Goal: Task Accomplishment & Management: Complete application form

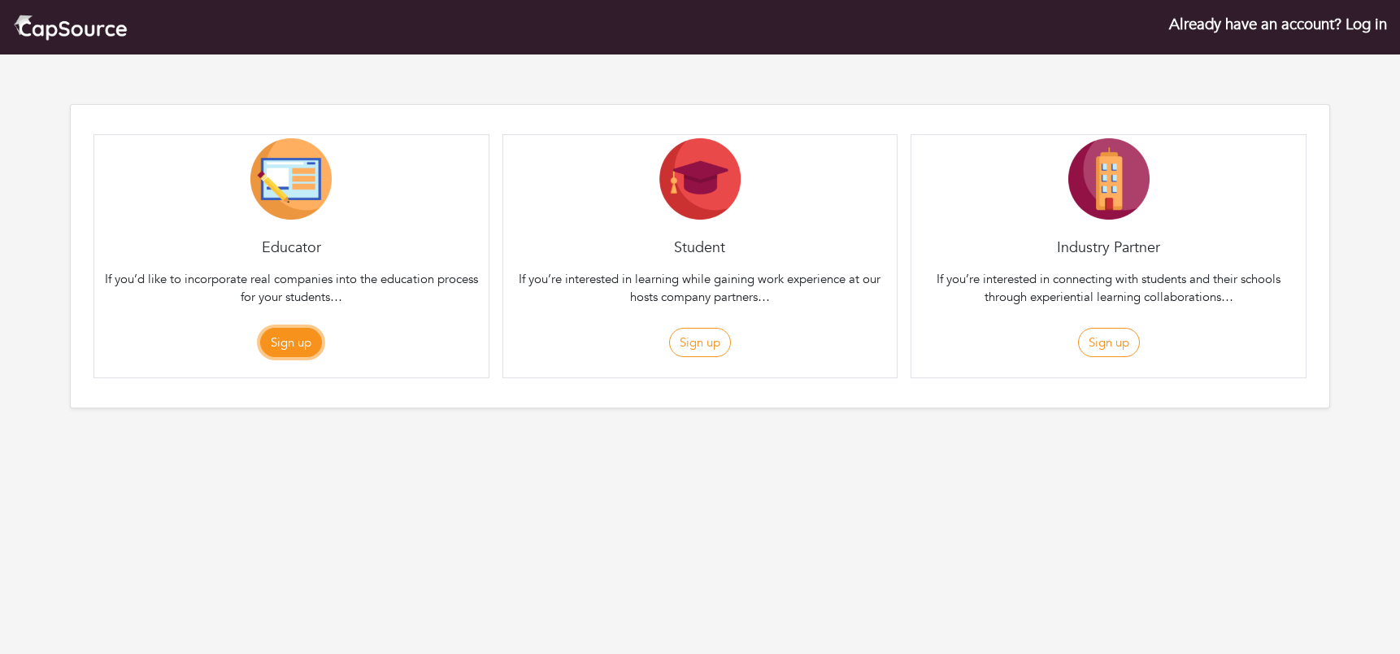
click at [310, 346] on button "Sign up" at bounding box center [291, 343] width 62 height 30
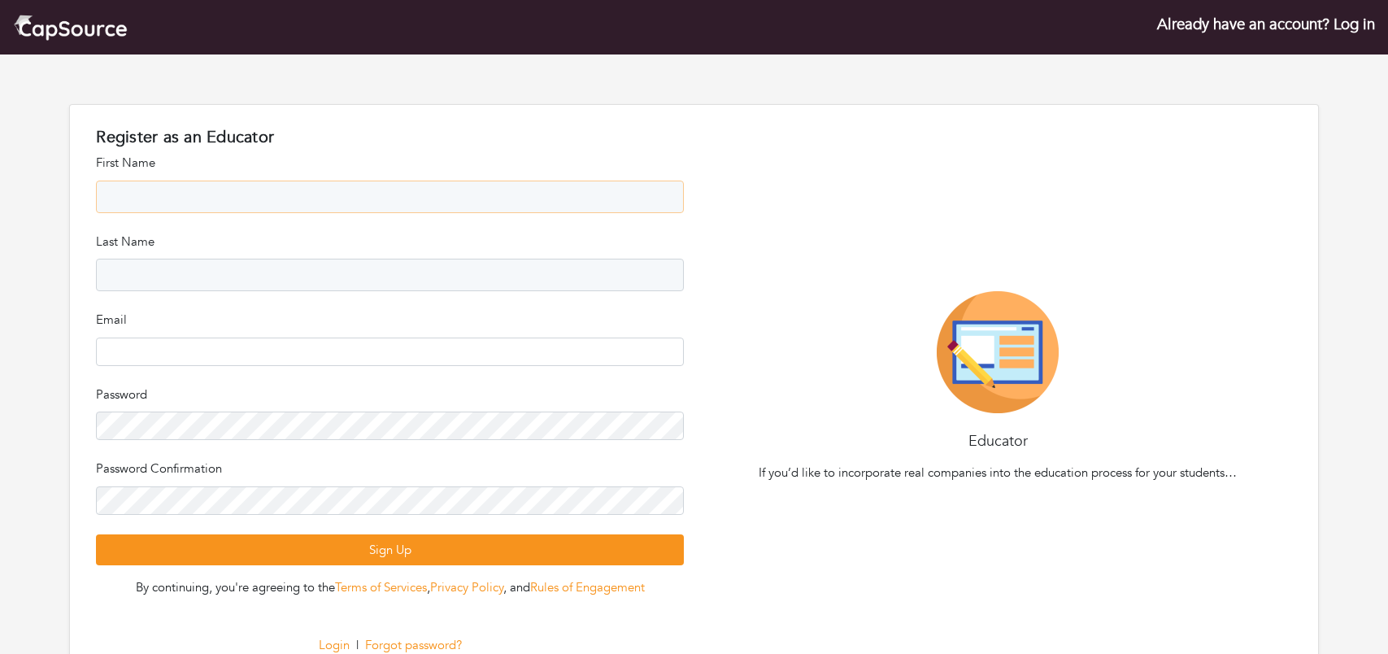
click at [211, 208] on input "text" at bounding box center [390, 196] width 588 height 33
type input "********"
type input "**********"
click at [124, 281] on input "text" at bounding box center [390, 275] width 588 height 33
type input "********"
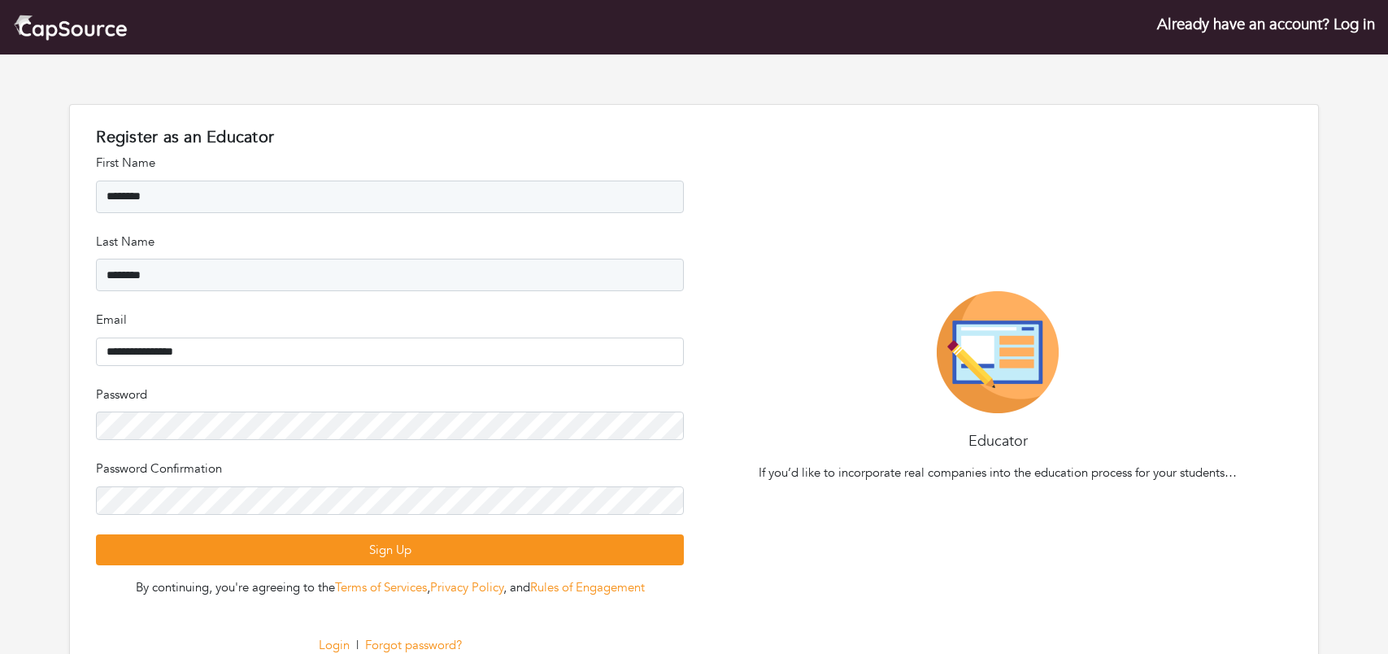
click at [669, 421] on keeper-lock "Open Keeper Popup" at bounding box center [665, 426] width 20 height 20
type input "**********"
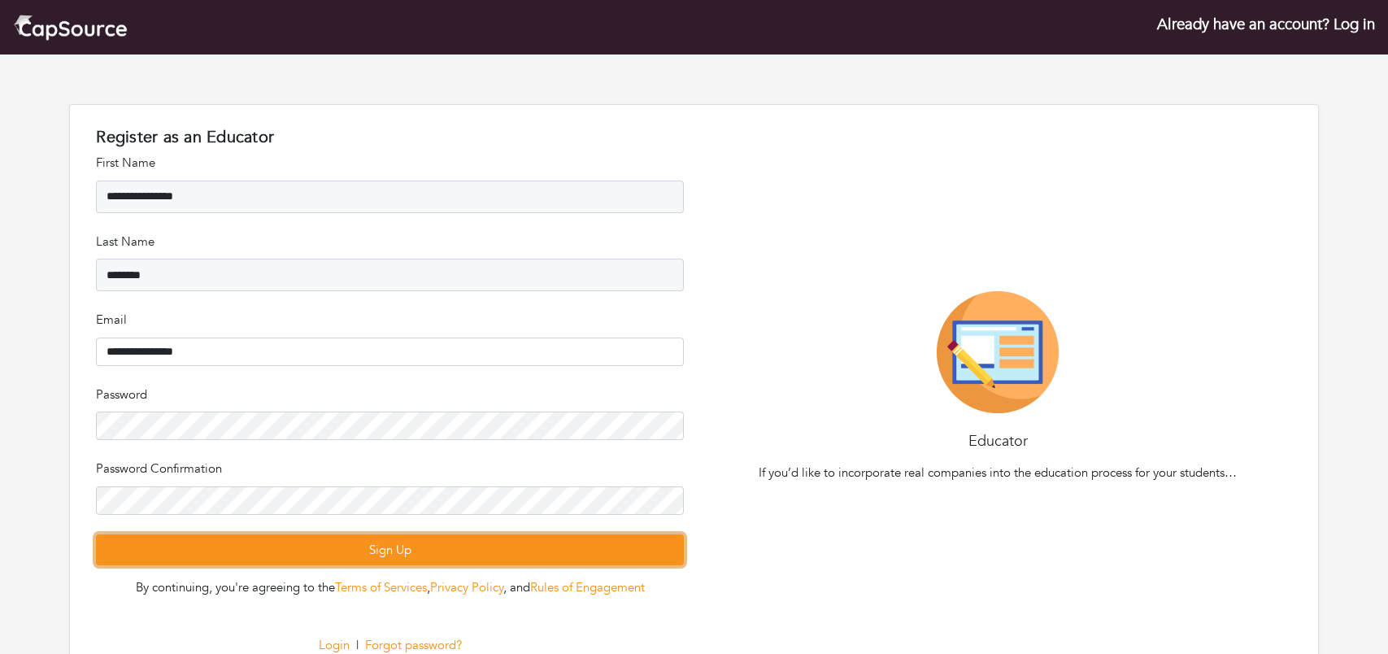
click at [433, 552] on button "Sign Up" at bounding box center [390, 550] width 588 height 32
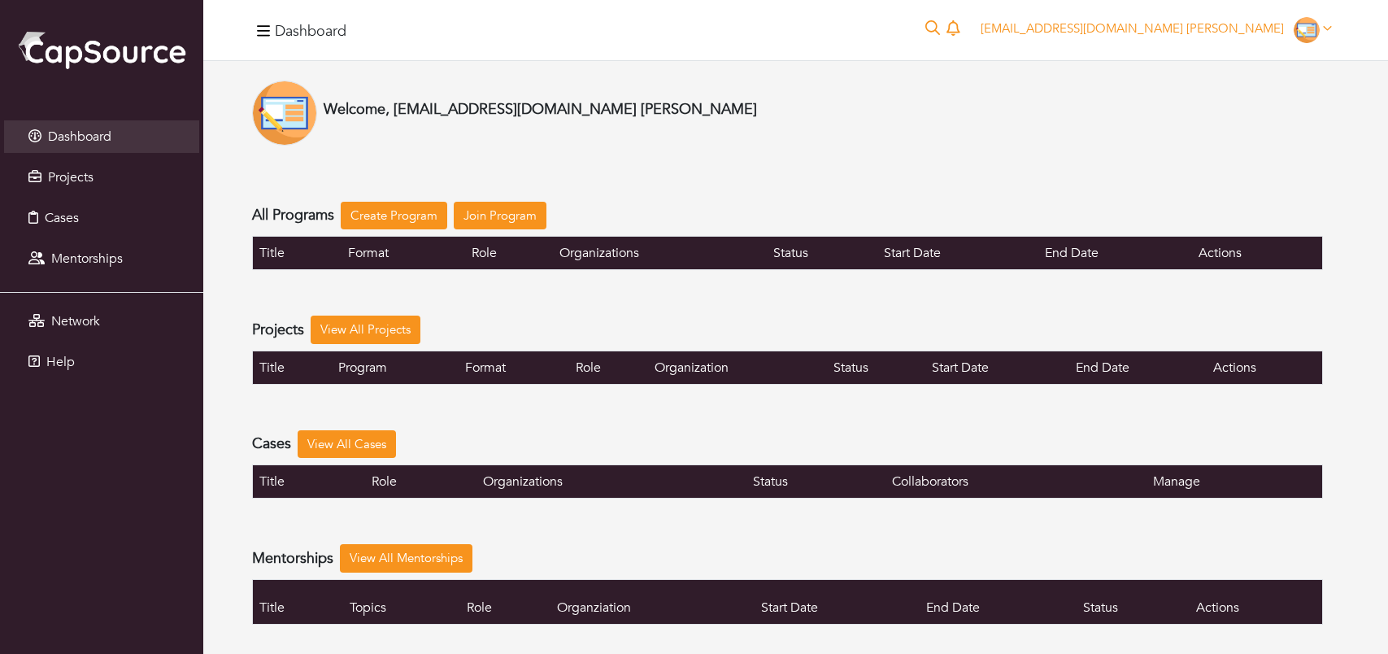
click at [260, 29] on icon "button" at bounding box center [263, 31] width 13 height 15
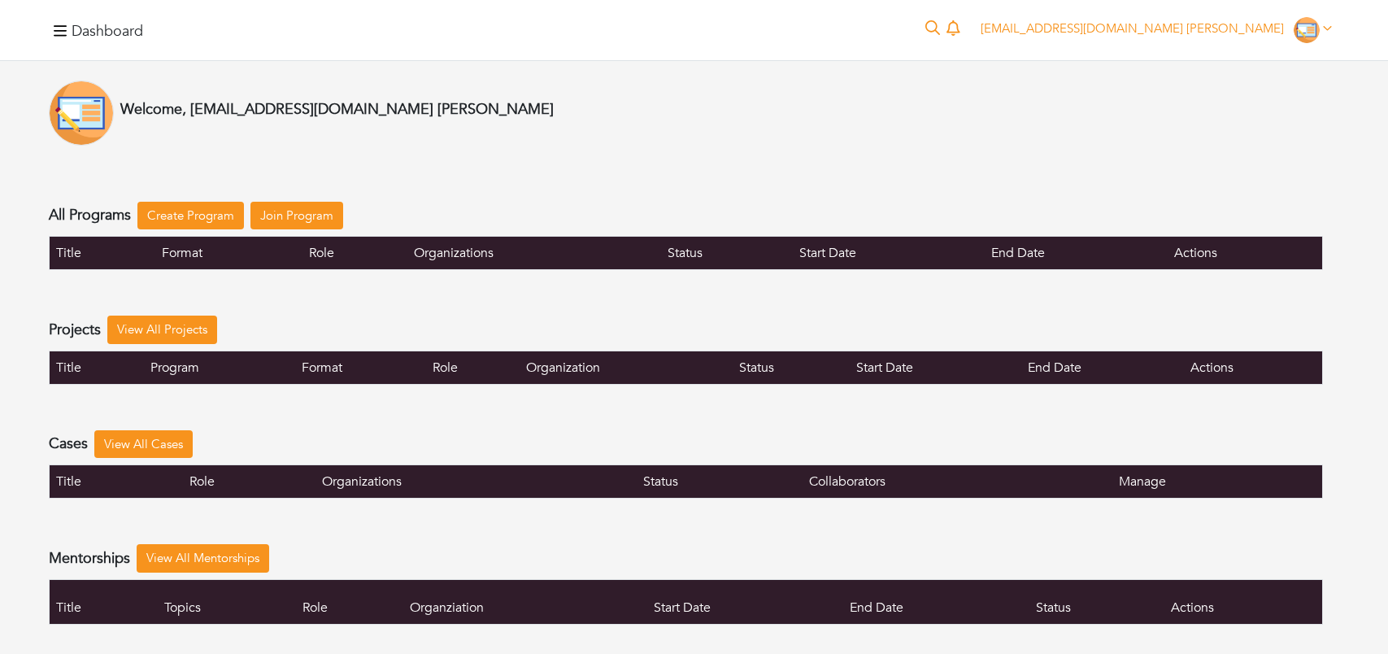
click at [64, 42] on button "button" at bounding box center [60, 30] width 23 height 26
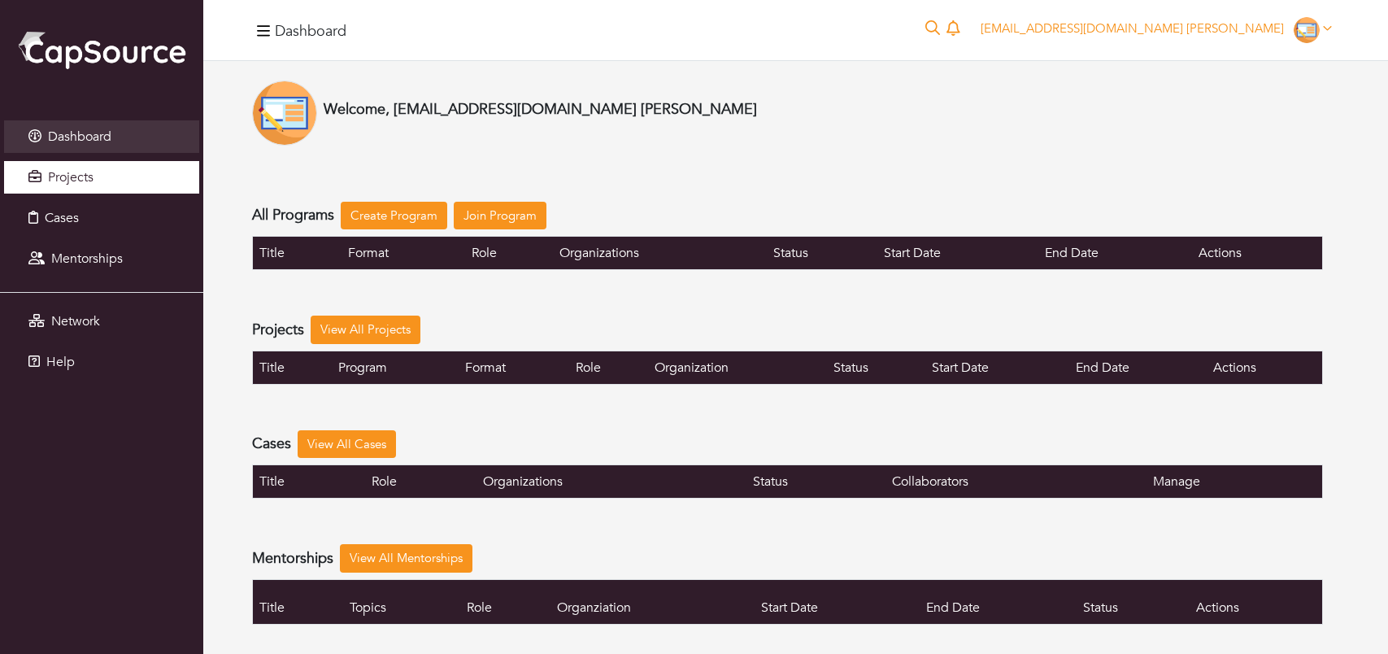
click at [53, 174] on span "Projects" at bounding box center [71, 177] width 46 height 18
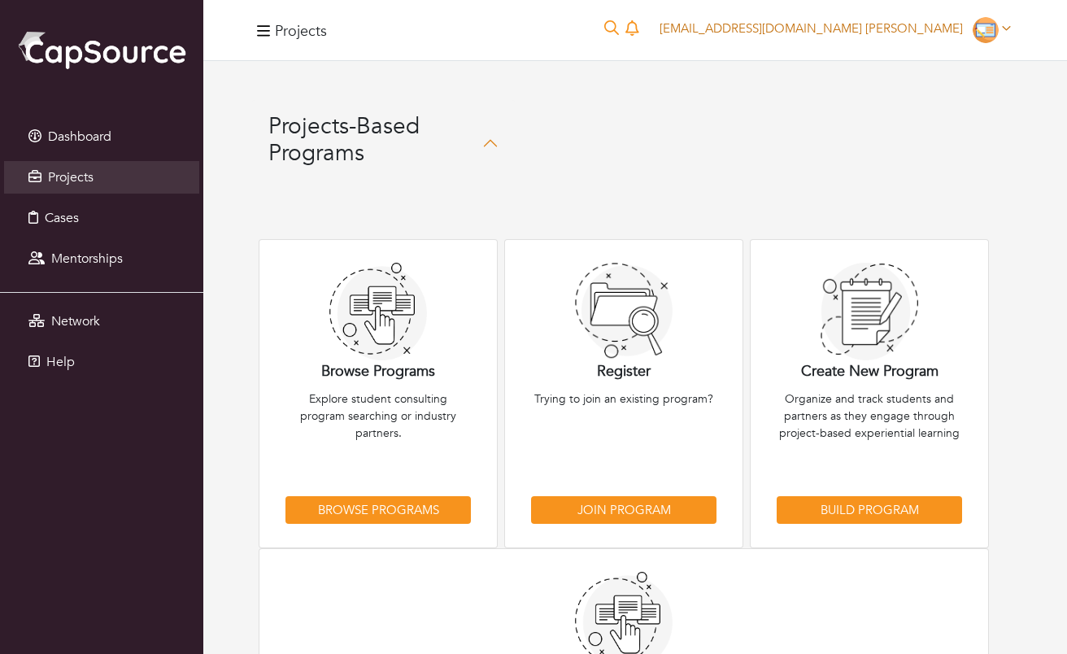
click at [1007, 25] on icon at bounding box center [1006, 28] width 9 height 12
click at [959, 98] on link "My organizations" at bounding box center [953, 91] width 128 height 25
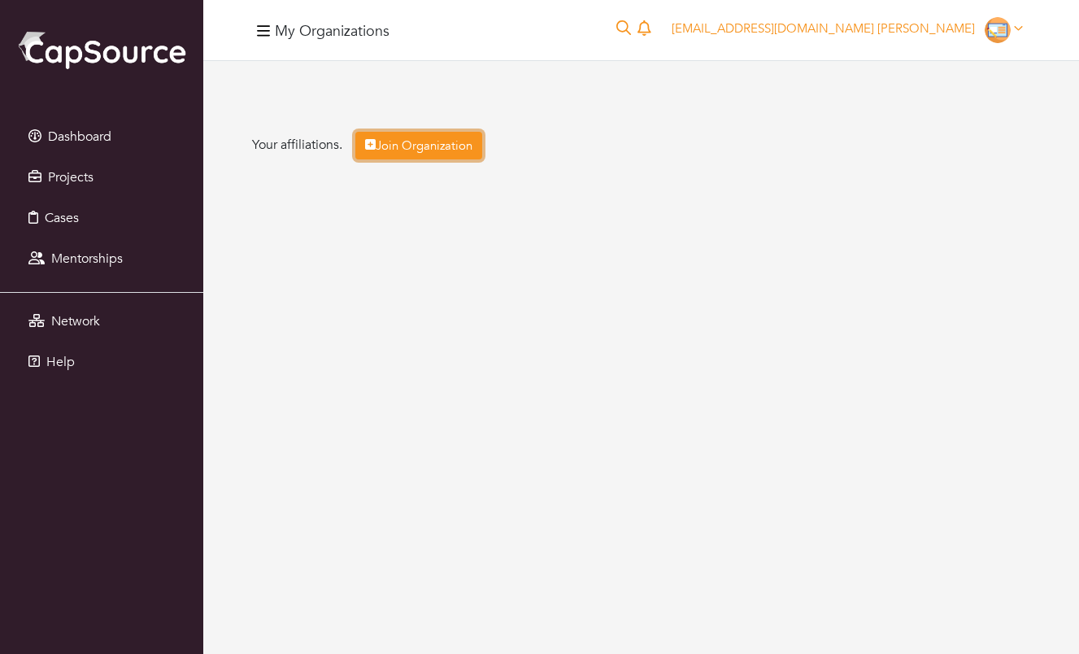
click at [423, 143] on link "Join Organization" at bounding box center [418, 146] width 127 height 28
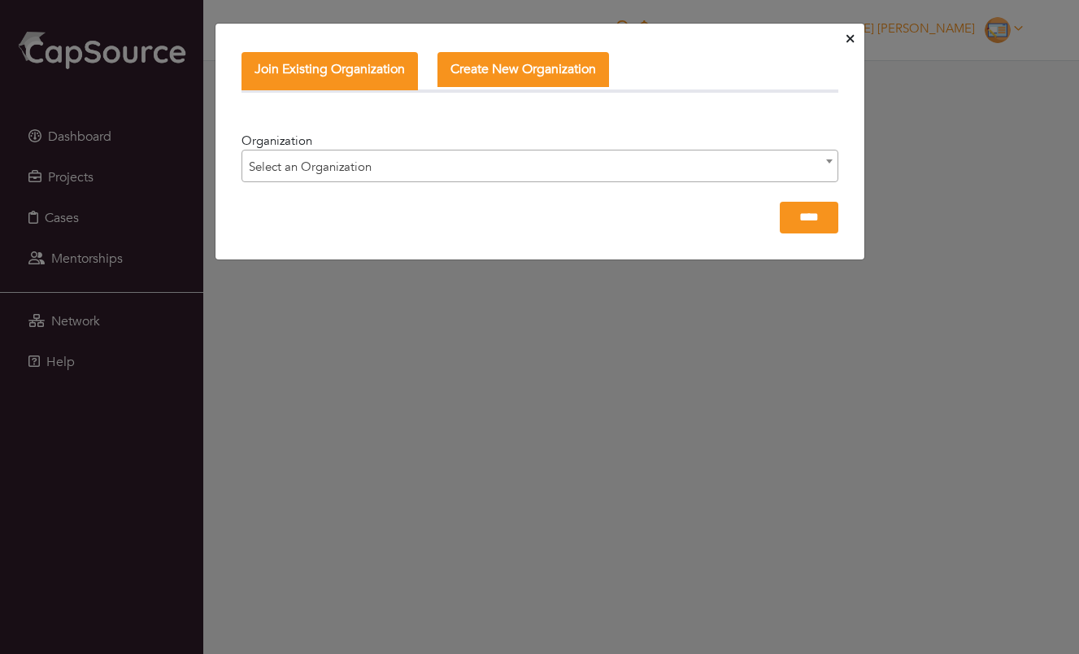
click at [437, 170] on span "Select an Organization" at bounding box center [539, 166] width 595 height 33
click at [506, 68] on button "Create New Organization" at bounding box center [523, 69] width 172 height 35
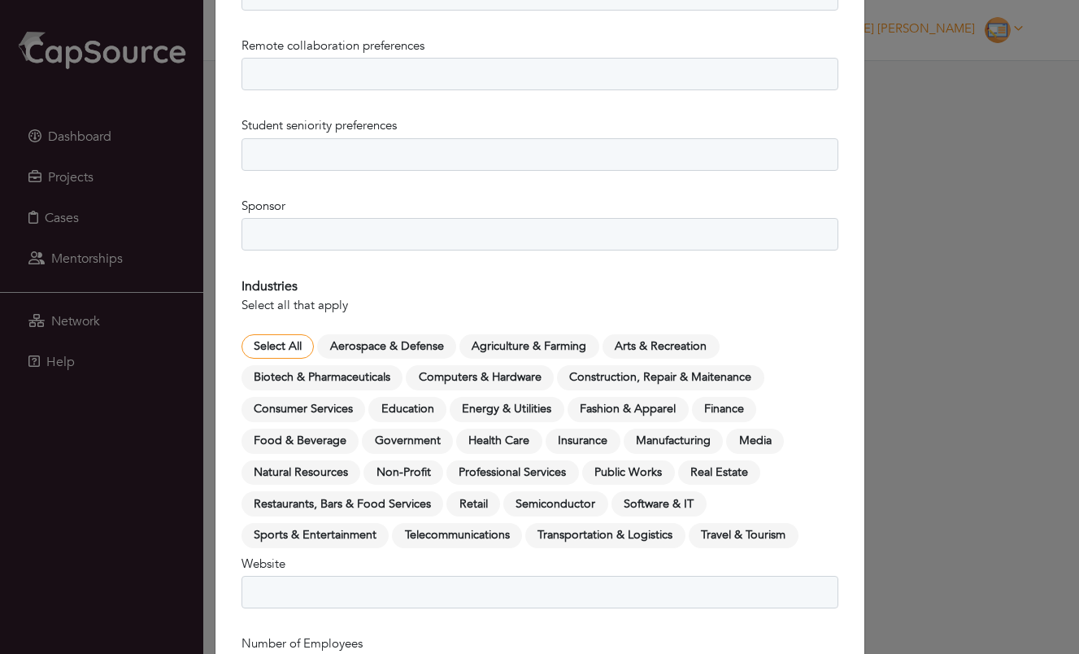
scroll to position [738, 0]
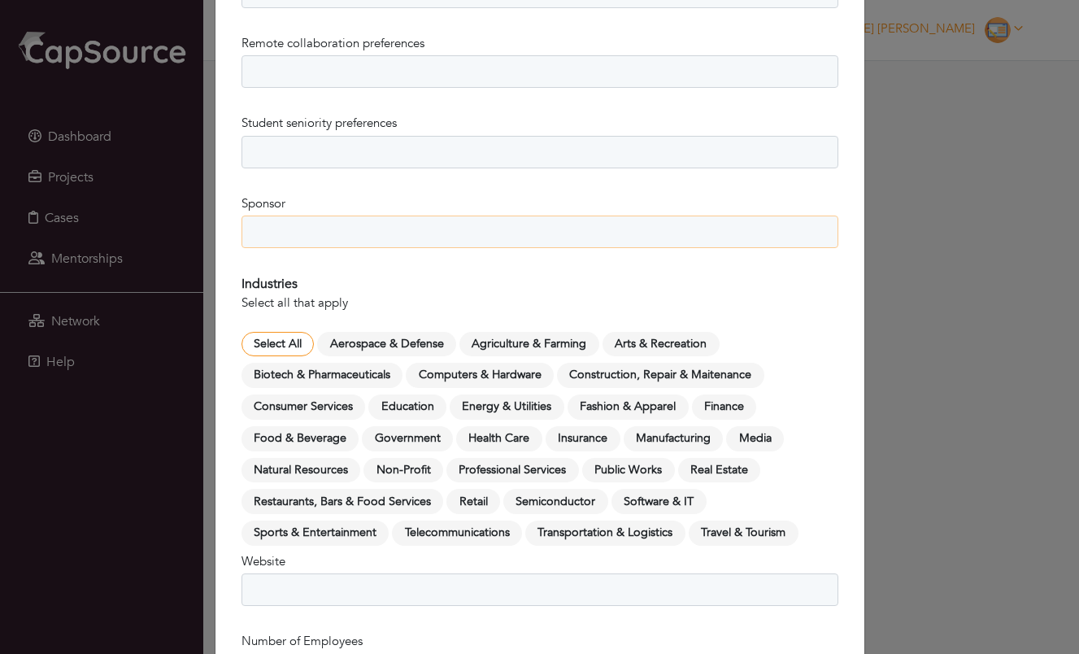
click at [311, 228] on select "*** ***** **" at bounding box center [539, 231] width 597 height 33
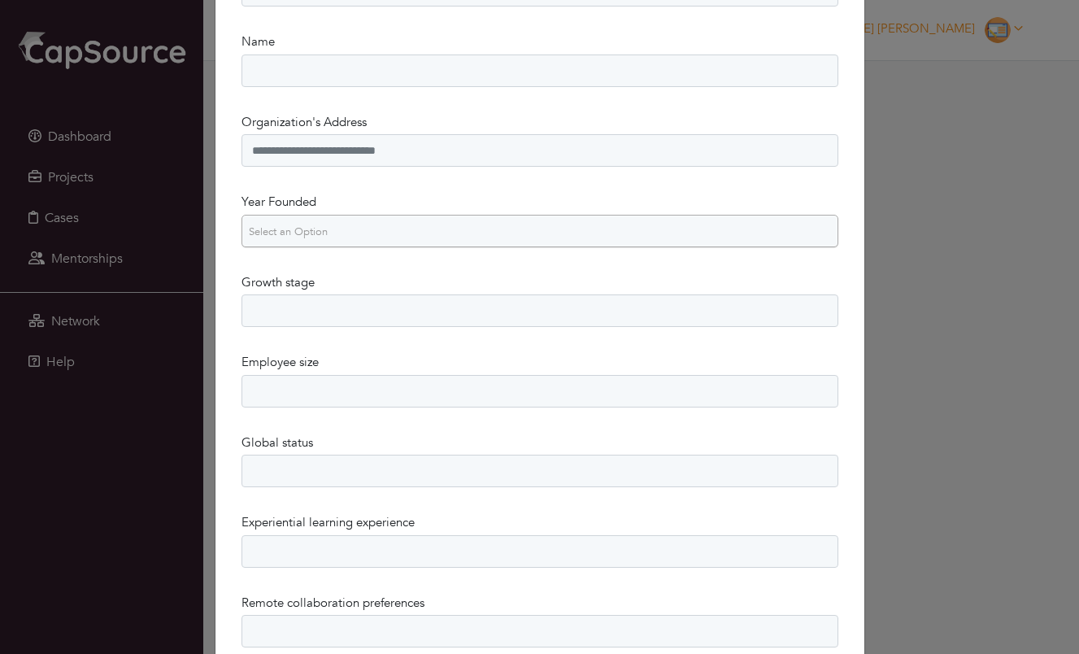
scroll to position [178, 0]
click at [311, 231] on span "Select an Option" at bounding box center [532, 232] width 567 height 33
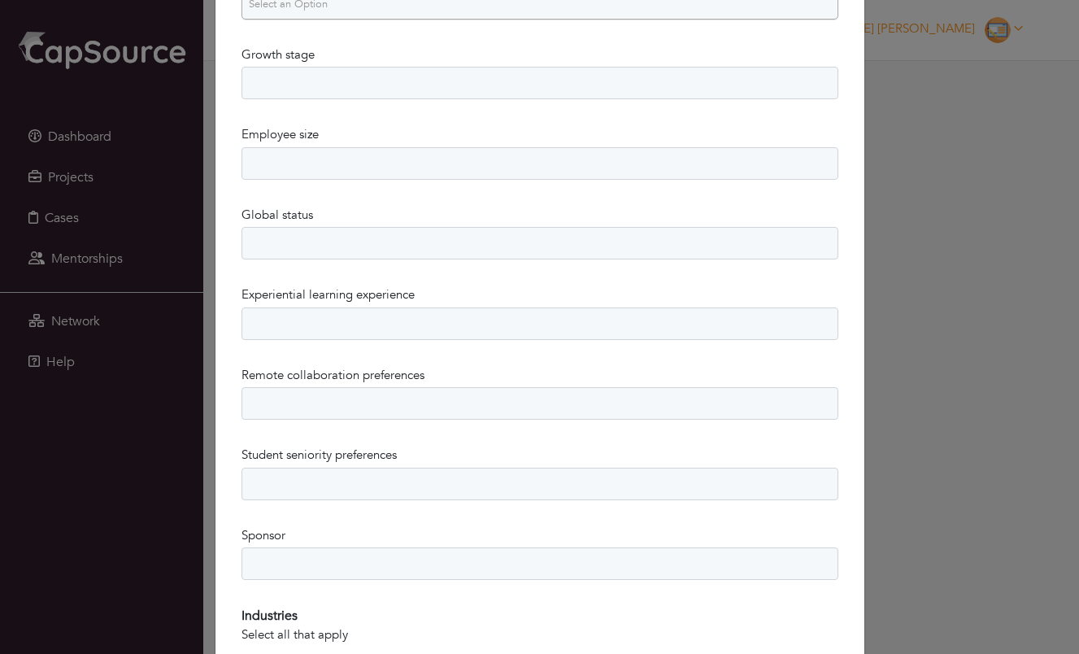
scroll to position [409, 0]
click at [343, 82] on select "**********" at bounding box center [539, 80] width 597 height 33
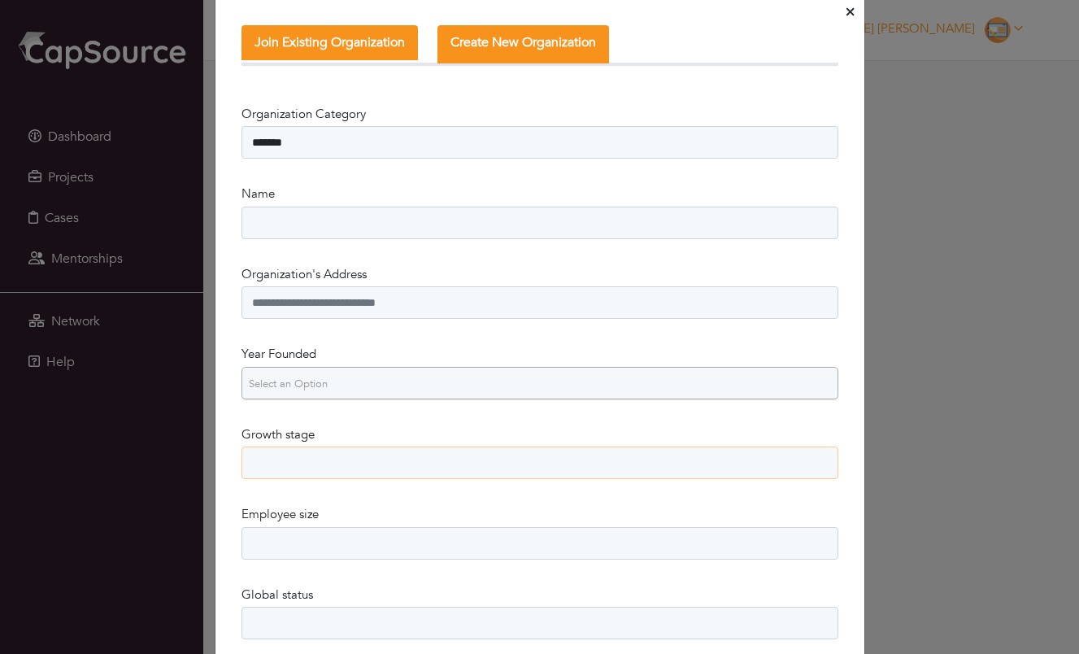
scroll to position [0, 0]
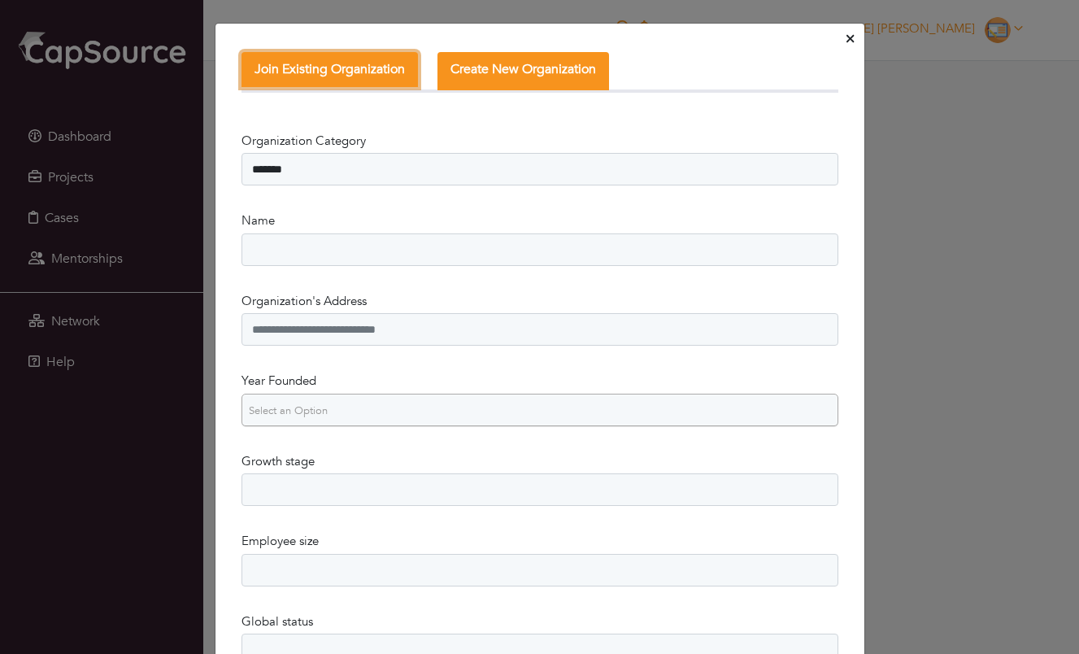
click at [345, 74] on button "Join Existing Organization" at bounding box center [329, 69] width 176 height 35
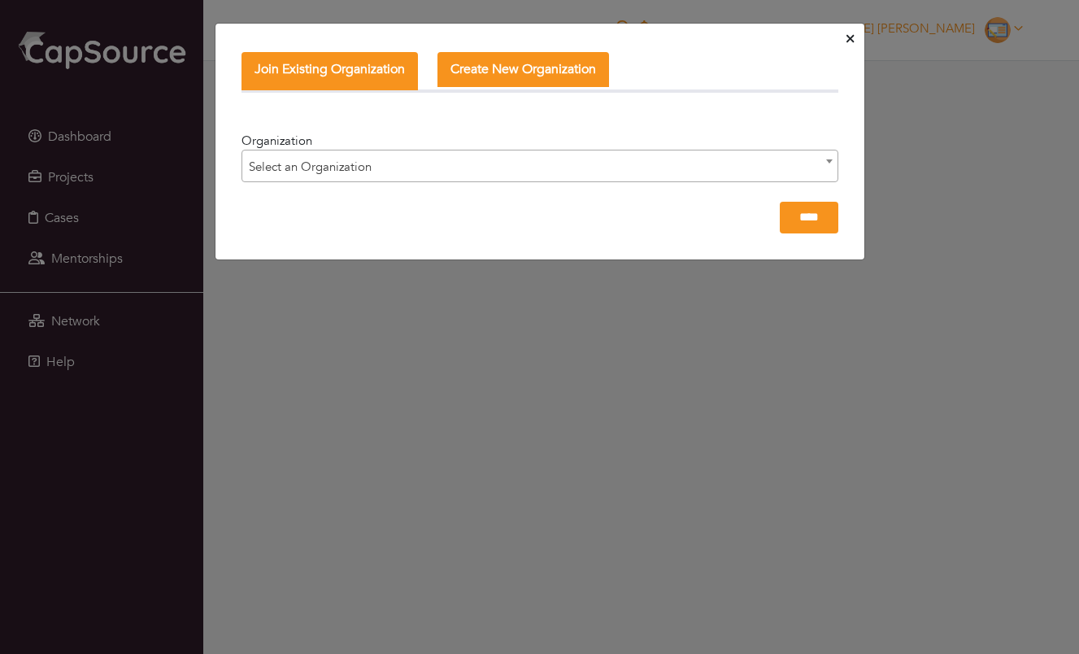
click at [337, 161] on span "Select an Organization" at bounding box center [539, 166] width 595 height 33
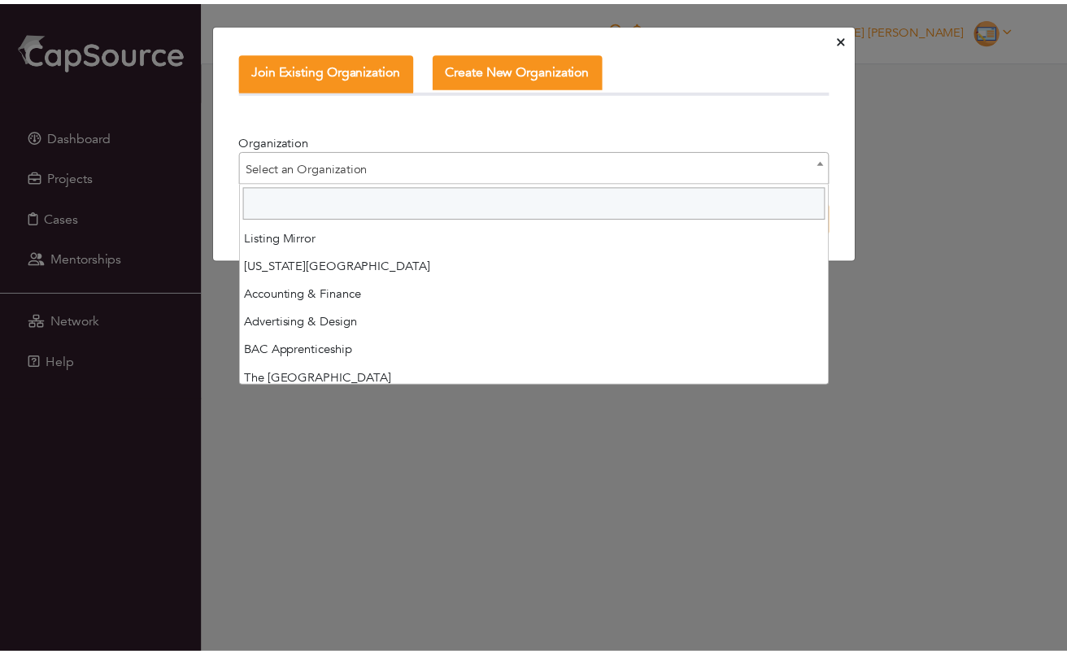
scroll to position [4531, 0]
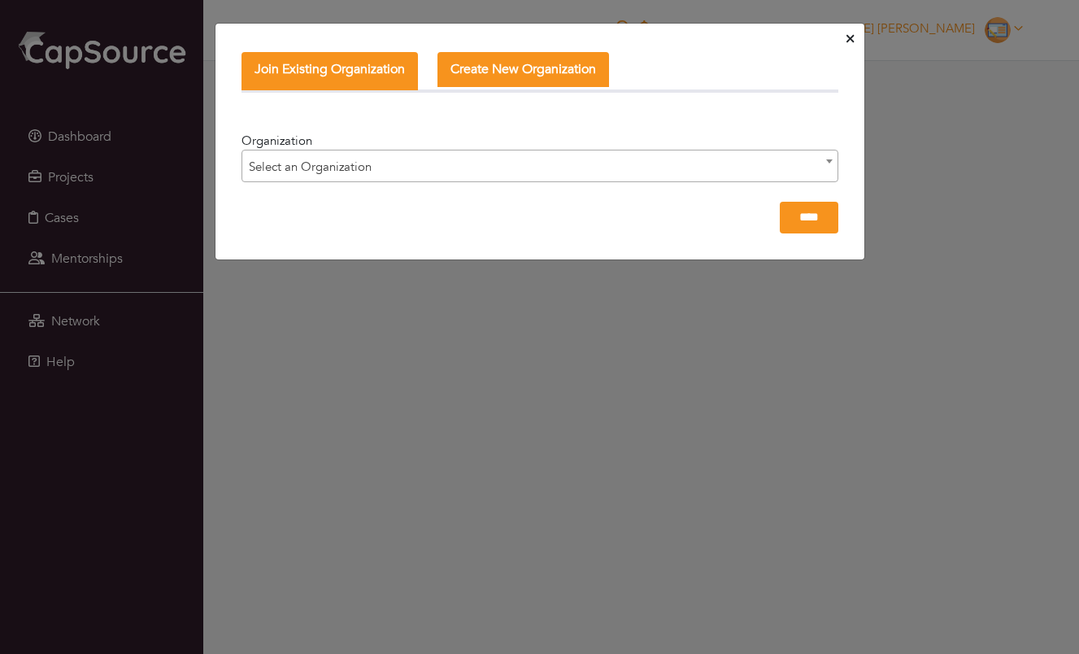
click at [337, 166] on span "Select an Organization" at bounding box center [539, 166] width 595 height 33
click at [350, 167] on span "Select an Organization" at bounding box center [539, 166] width 595 height 33
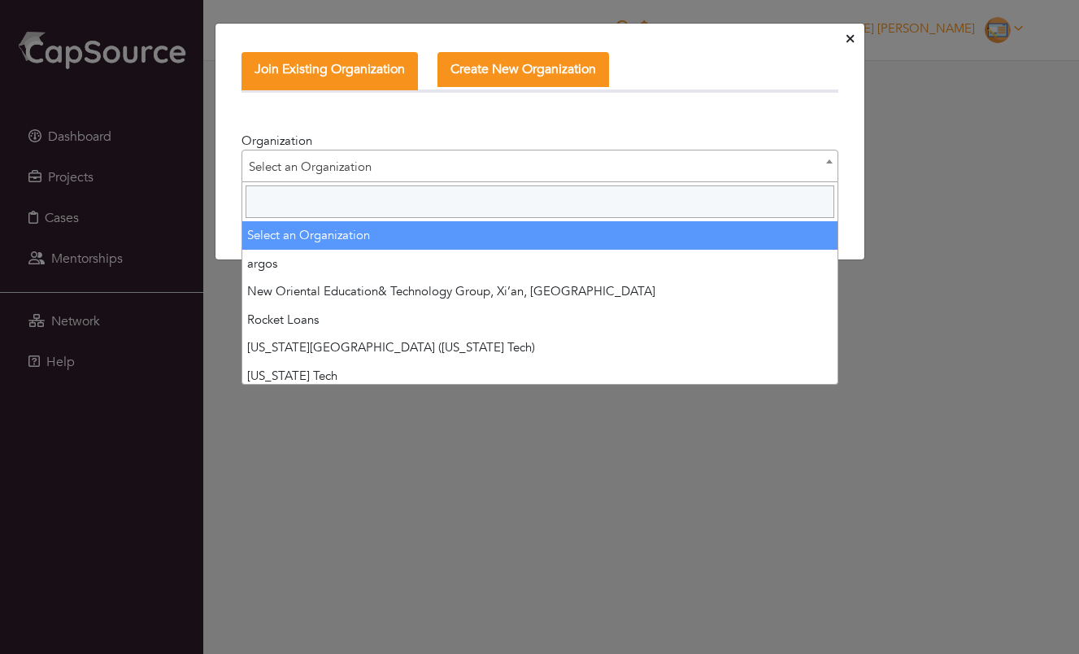
click at [319, 203] on input "Search" at bounding box center [540, 201] width 589 height 33
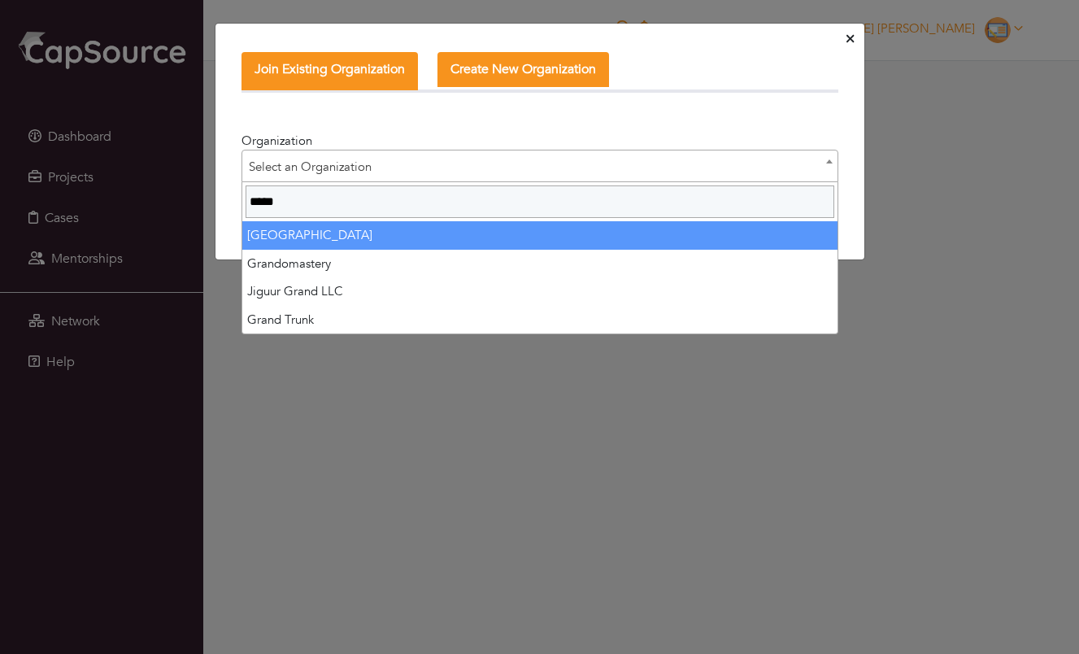
type input "*****"
select select "****"
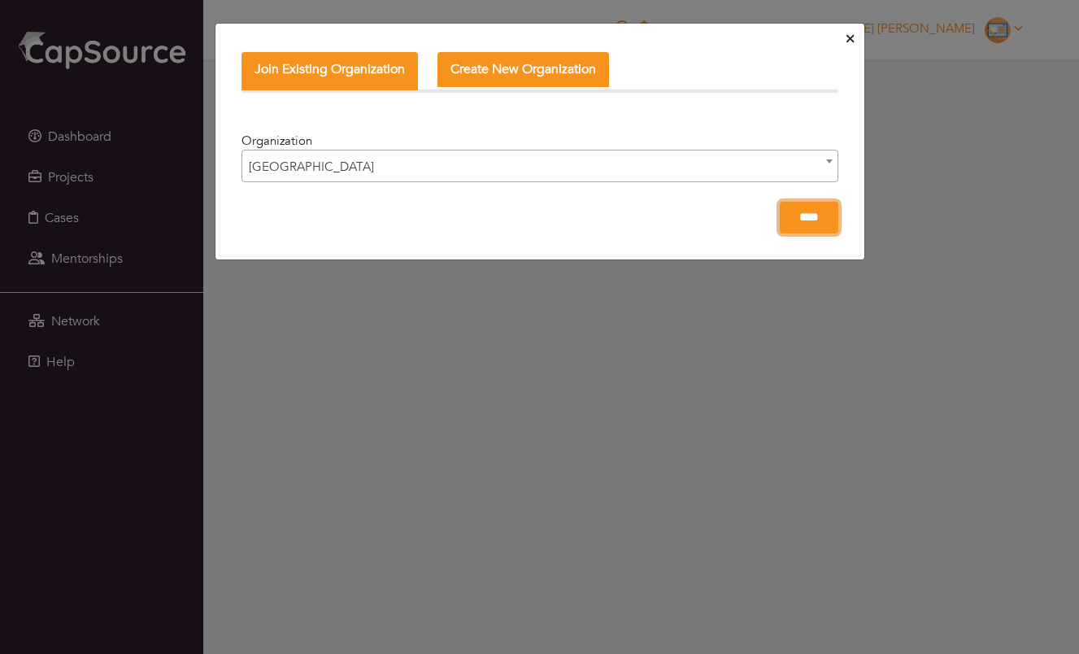
click at [804, 220] on input "****" at bounding box center [809, 218] width 59 height 32
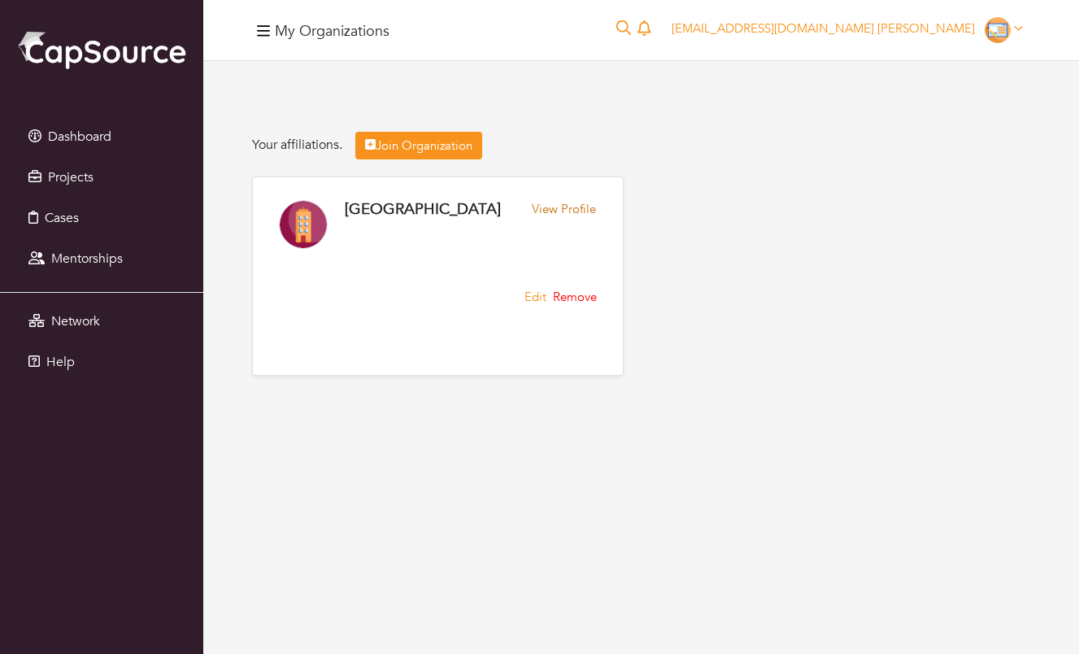
click at [548, 213] on link "View Profile" at bounding box center [564, 212] width 64 height 25
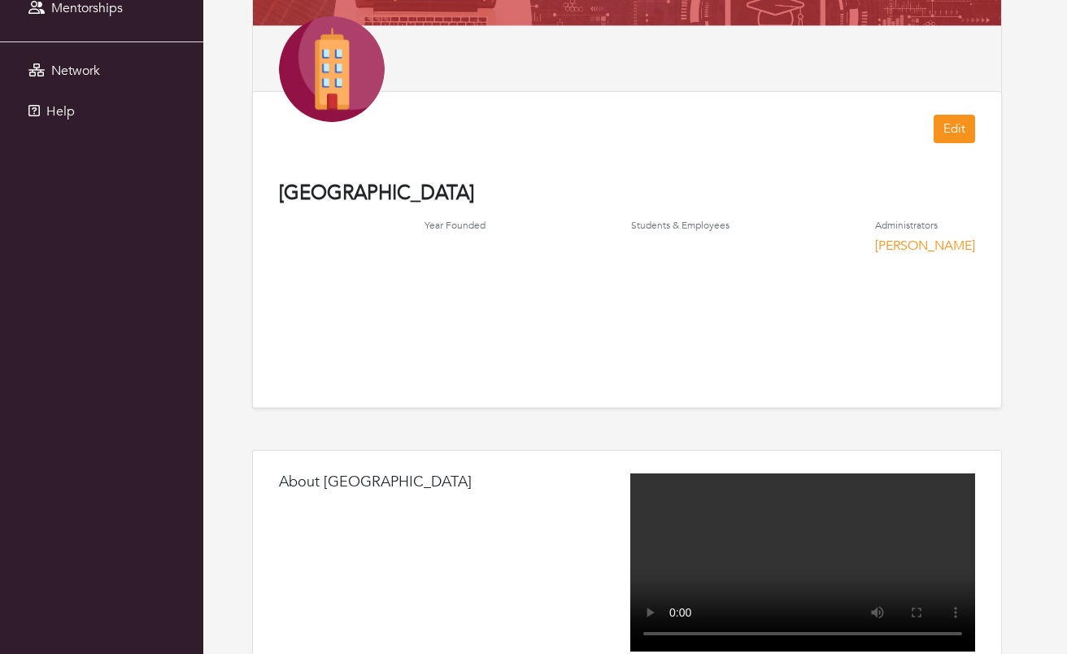
scroll to position [274, 0]
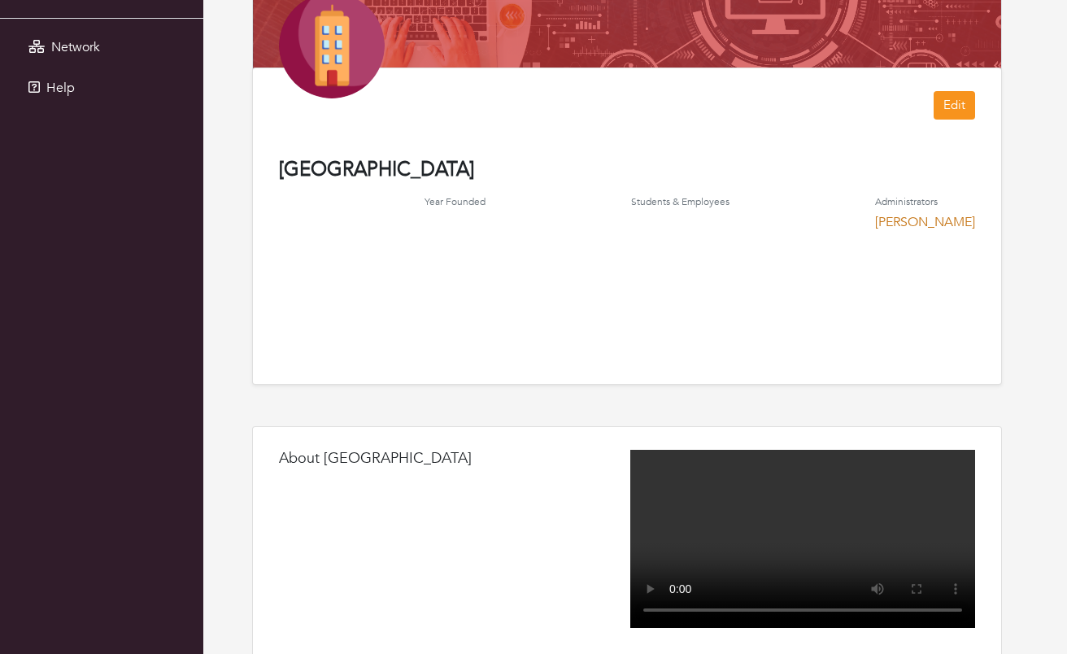
click at [916, 221] on link "Logan LeMonnier" at bounding box center [925, 222] width 100 height 18
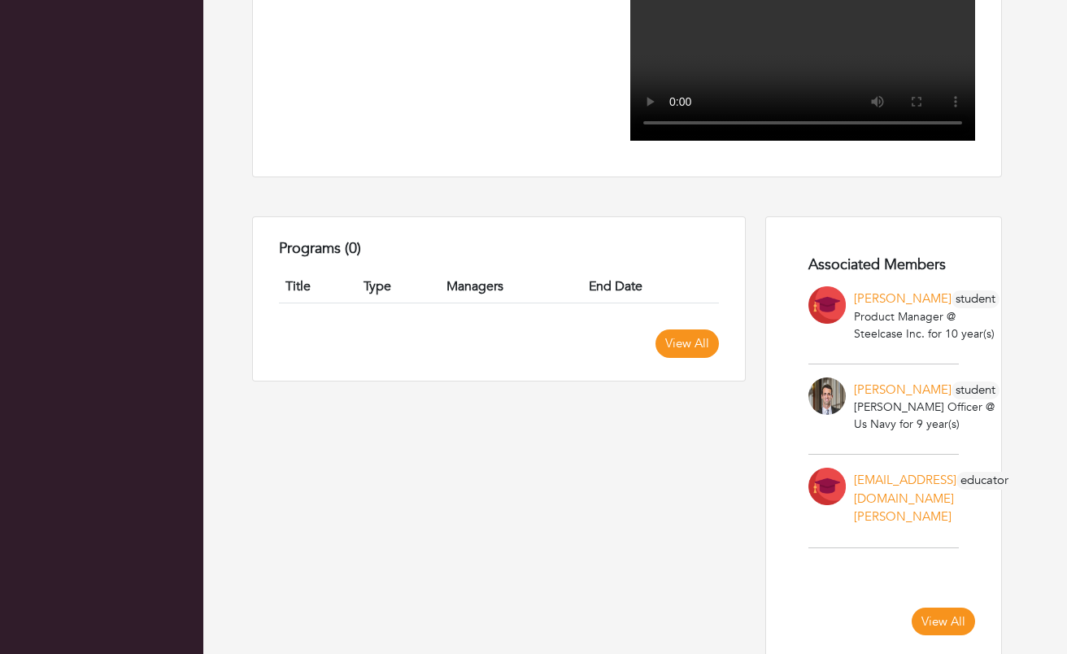
scroll to position [793, 0]
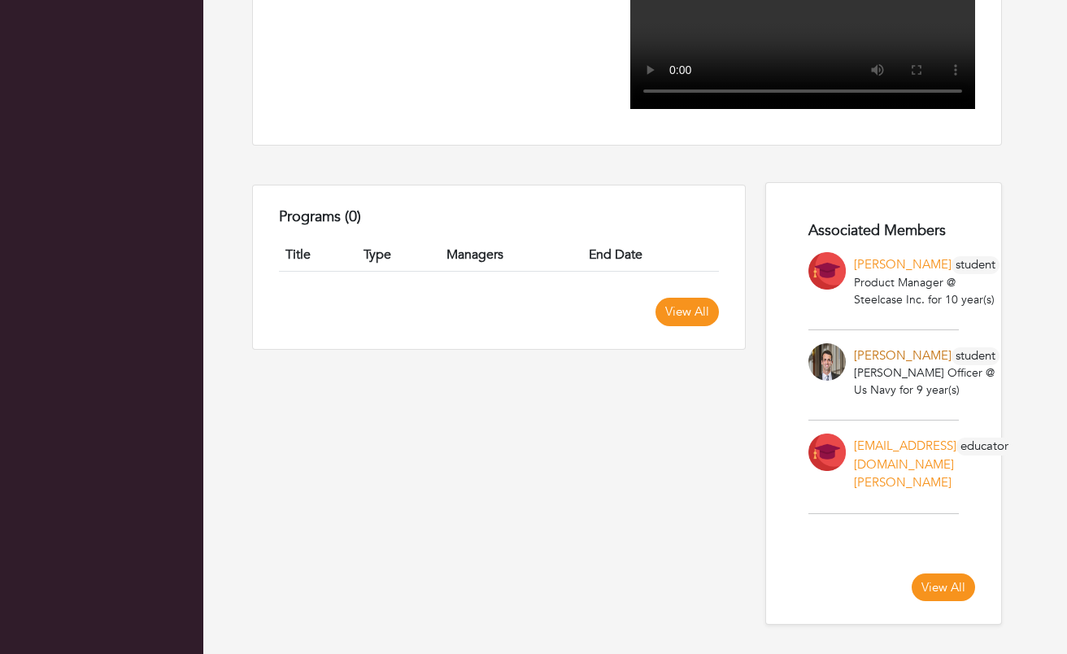
click at [869, 354] on link "Kyle Fiebernitz" at bounding box center [903, 355] width 98 height 16
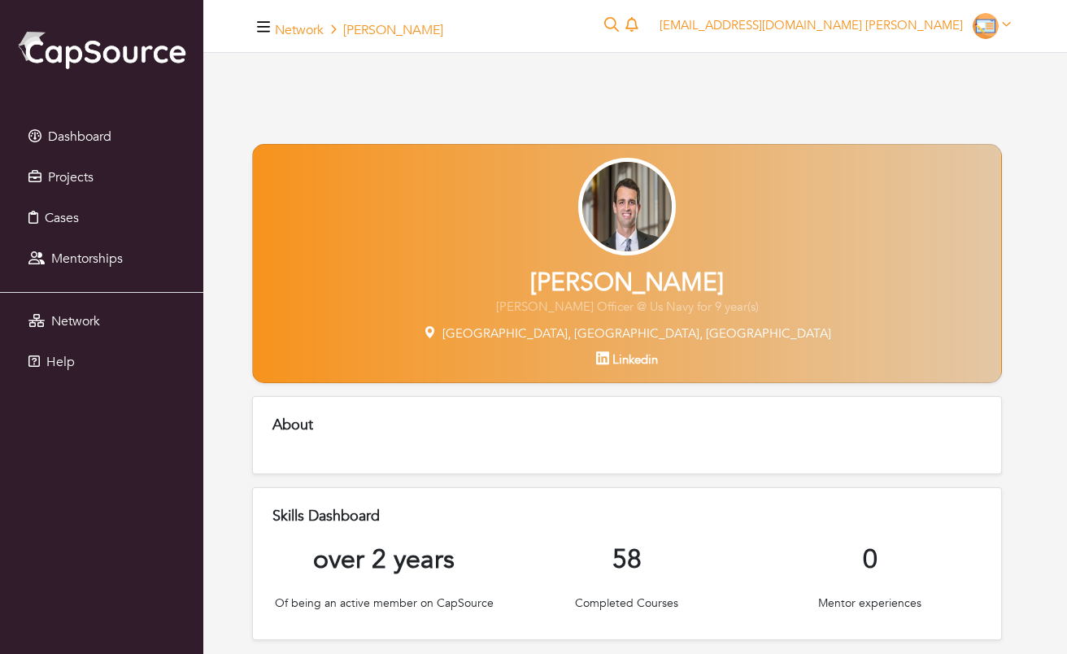
click at [263, 26] on icon "button" at bounding box center [263, 26] width 13 height 11
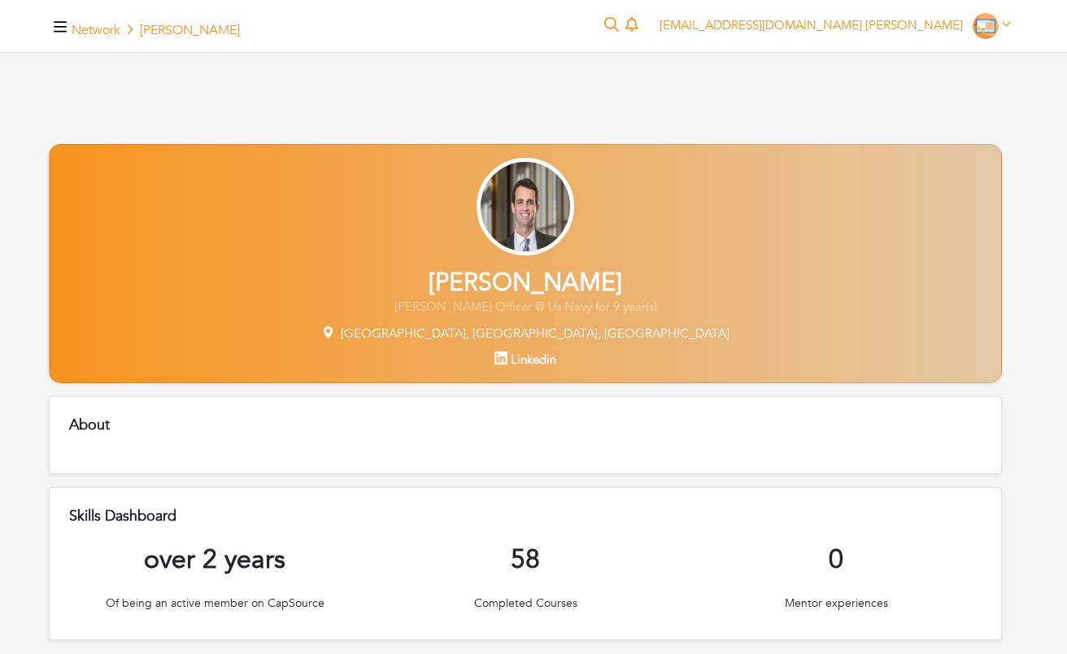
click at [62, 22] on icon "button" at bounding box center [60, 26] width 13 height 11
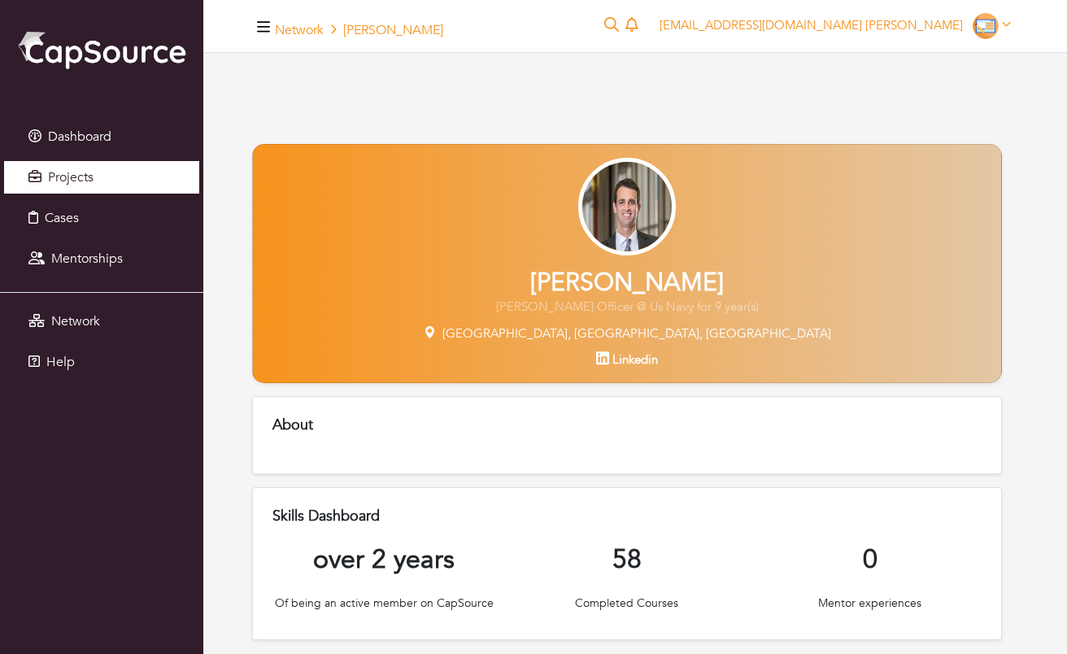
click at [63, 162] on link "Projects" at bounding box center [101, 177] width 195 height 33
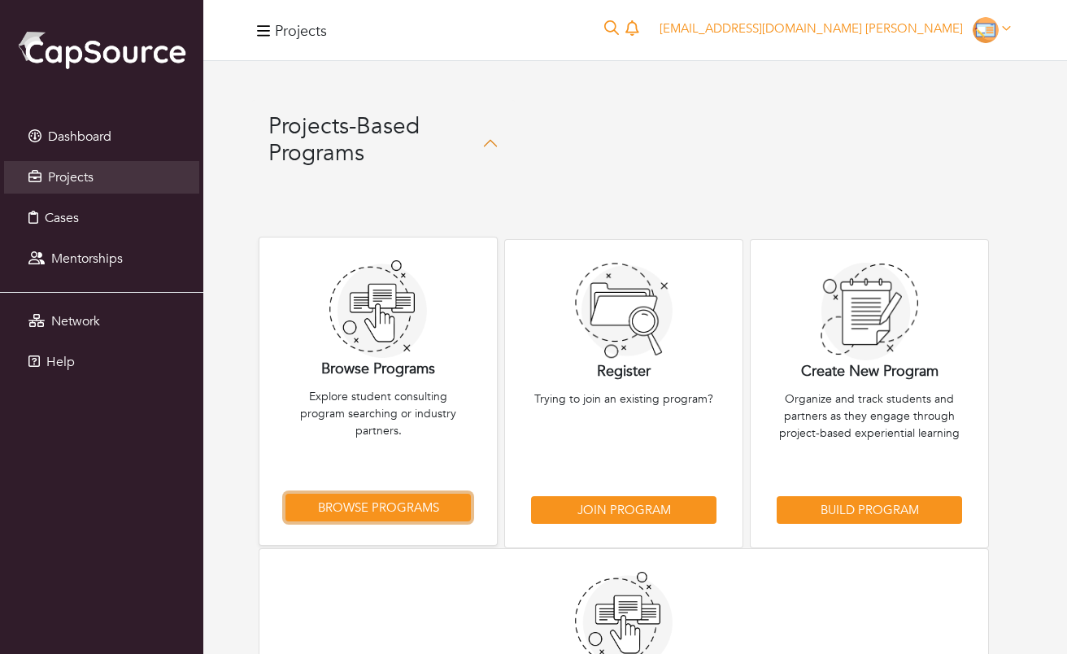
click at [394, 502] on link "Browse Programs" at bounding box center [377, 508] width 185 height 28
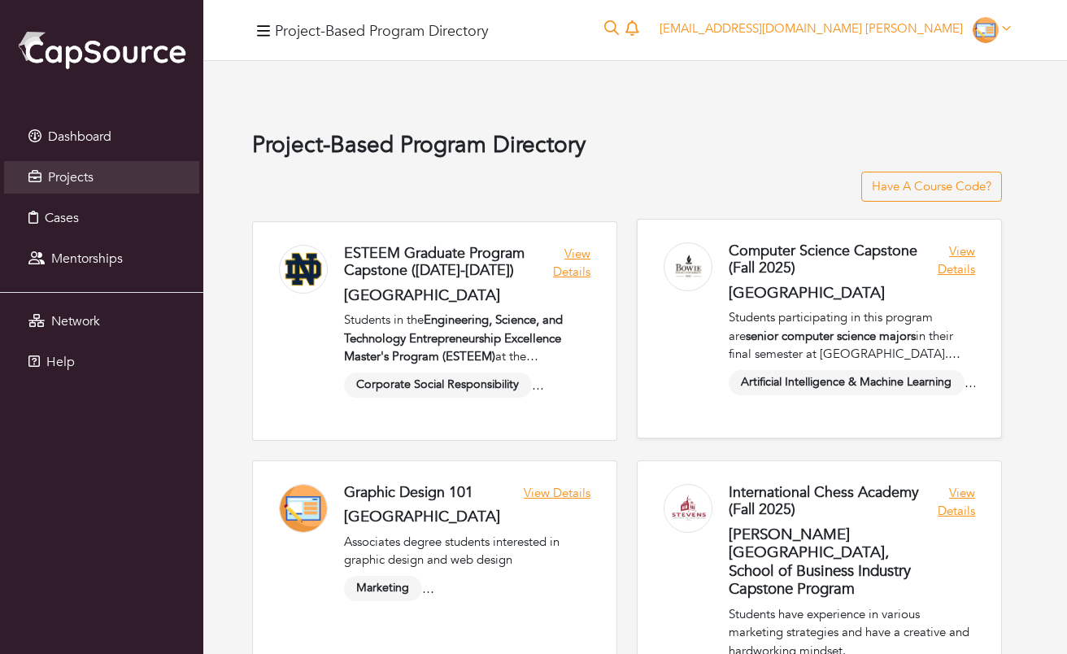
click at [792, 258] on link at bounding box center [818, 329] width 363 height 218
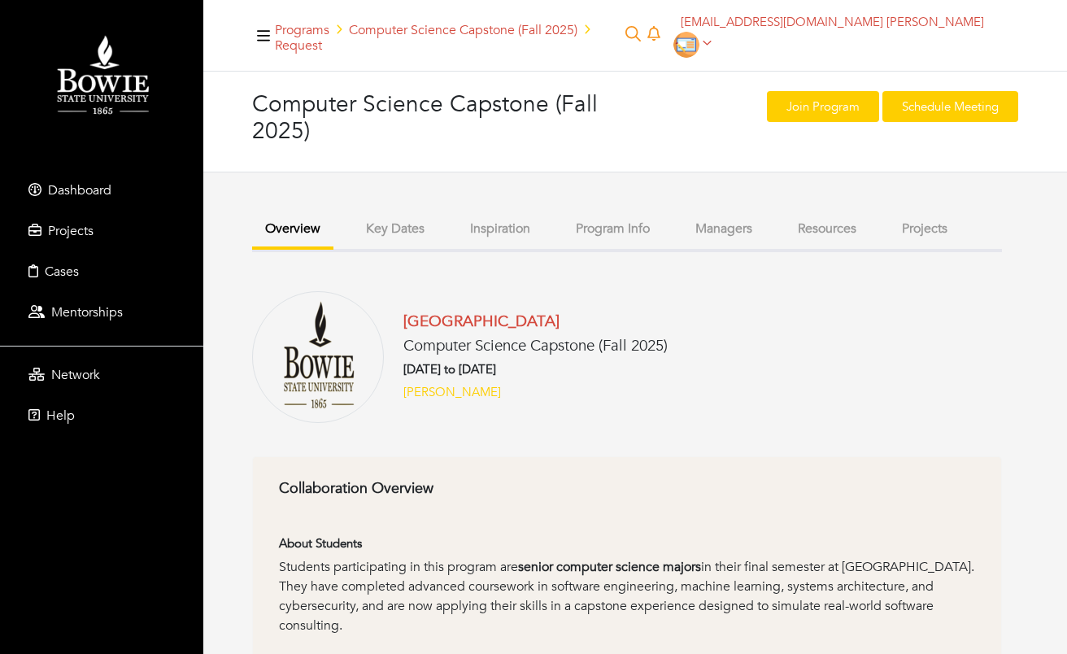
click at [408, 211] on button "Key Dates" at bounding box center [395, 228] width 85 height 35
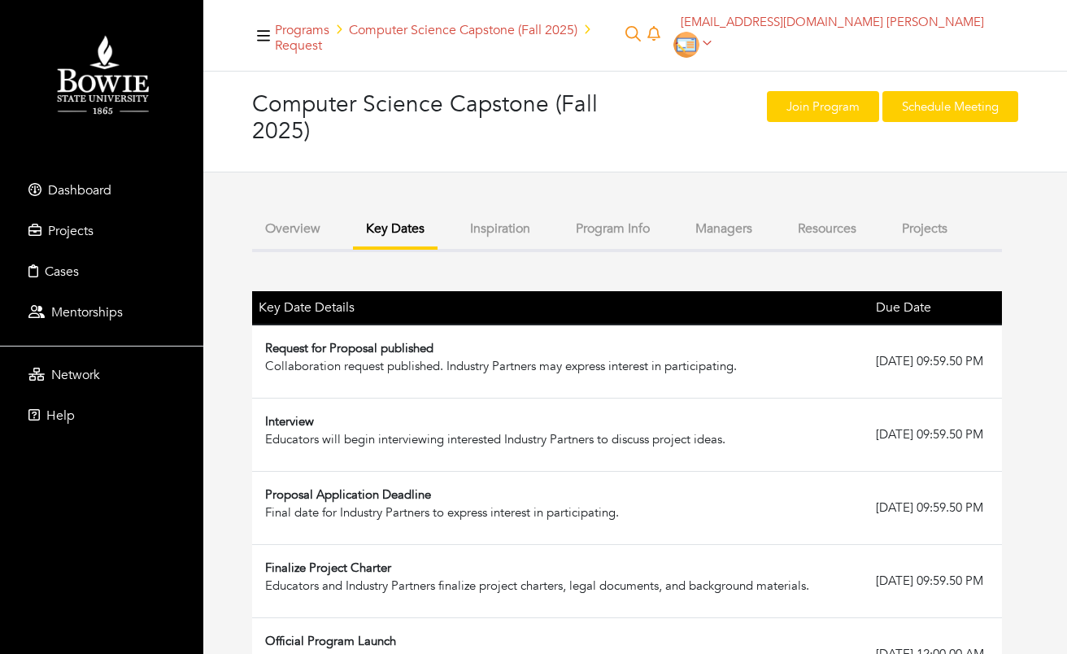
click at [498, 215] on button "Inspiration" at bounding box center [500, 228] width 86 height 35
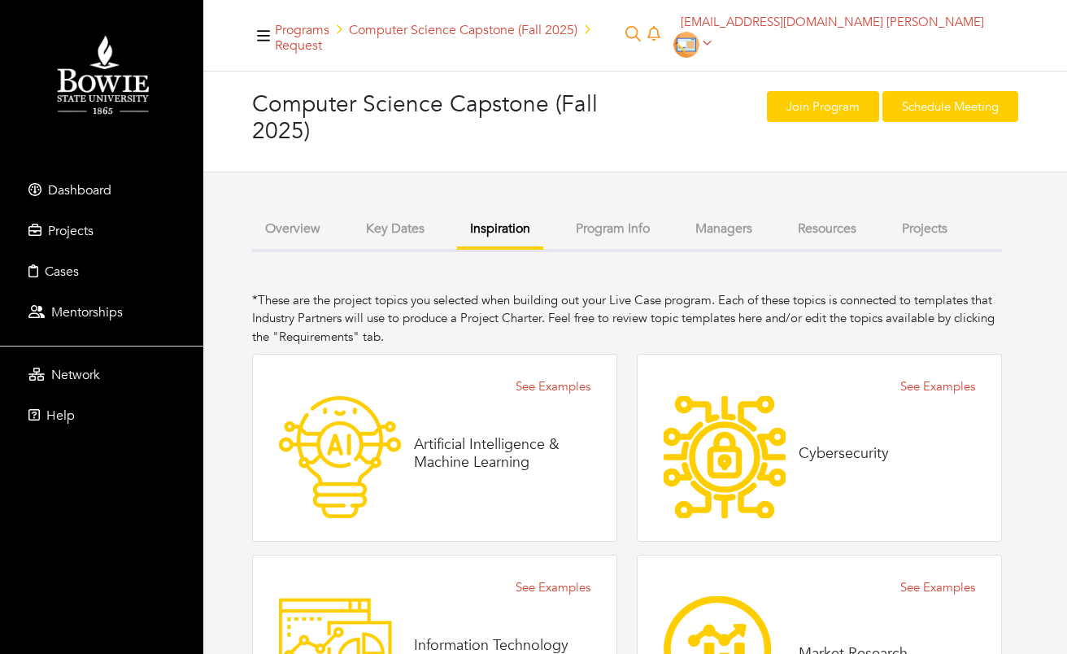
click at [602, 219] on button "Program Info" at bounding box center [613, 228] width 100 height 35
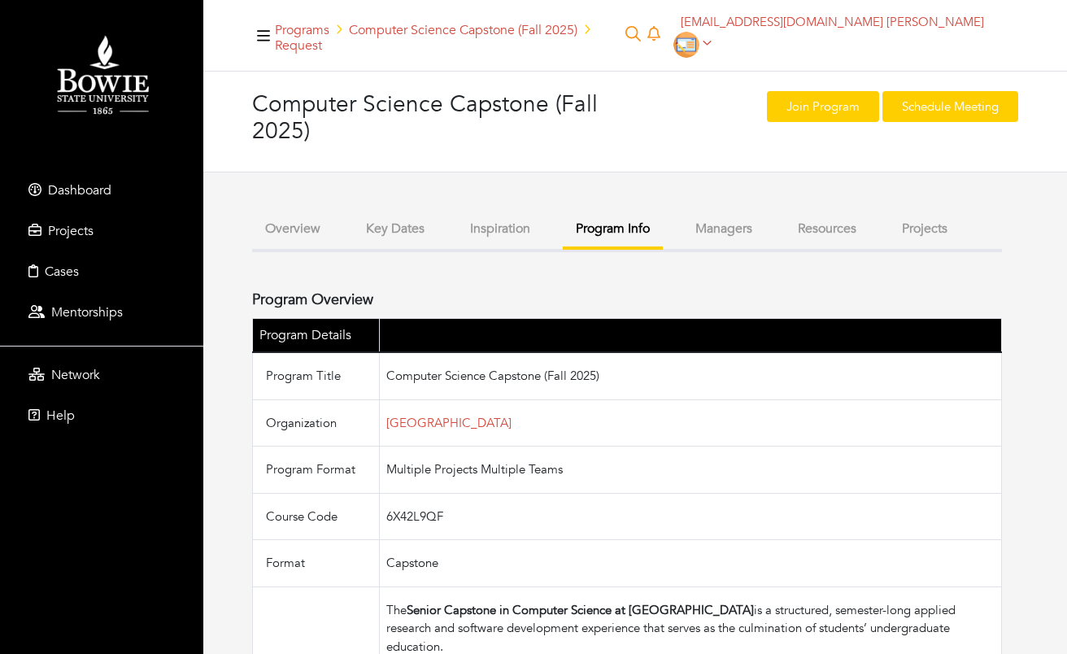
click at [731, 217] on button "Managers" at bounding box center [723, 228] width 83 height 35
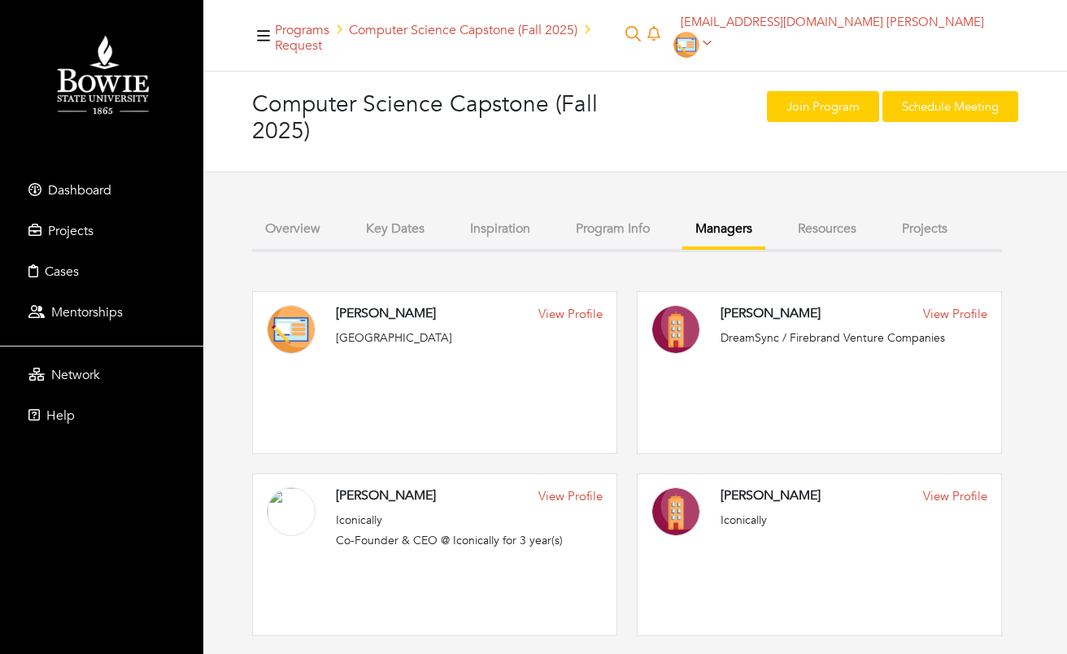
click at [824, 218] on button "Resources" at bounding box center [827, 228] width 85 height 35
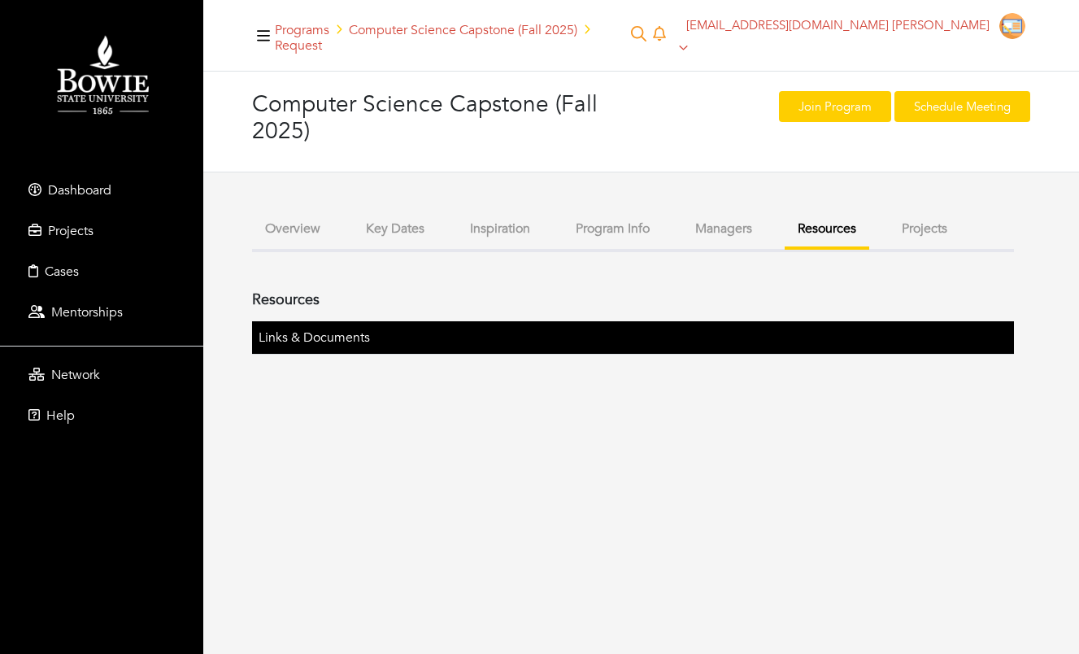
click at [929, 212] on button "Projects" at bounding box center [925, 228] width 72 height 35
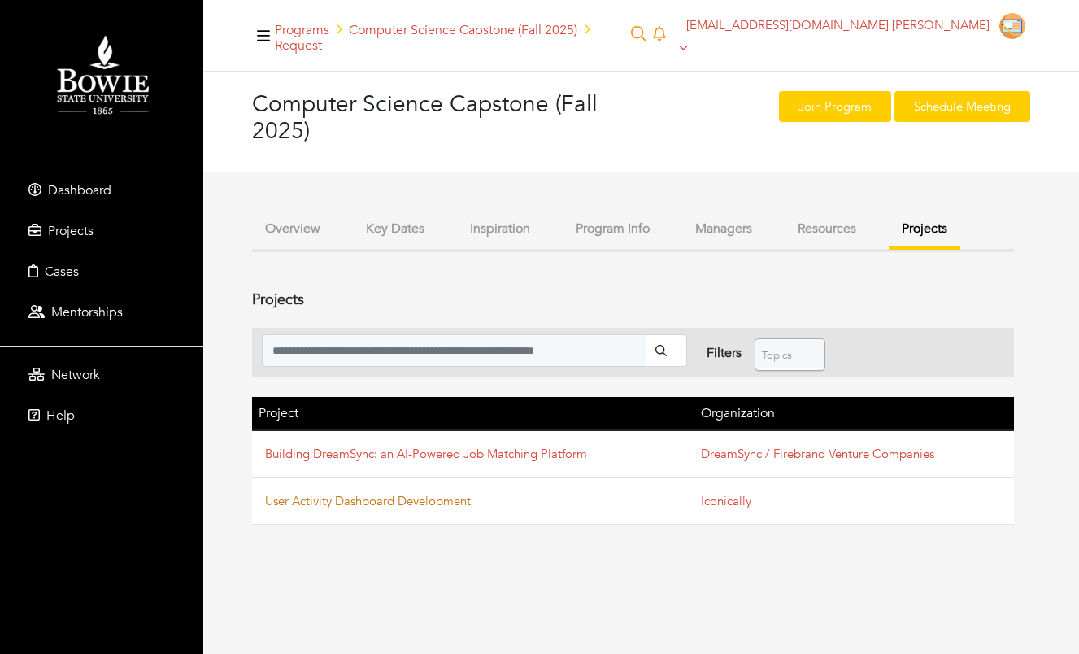
click at [375, 493] on link "User Activity Dashboard Development" at bounding box center [368, 501] width 206 height 16
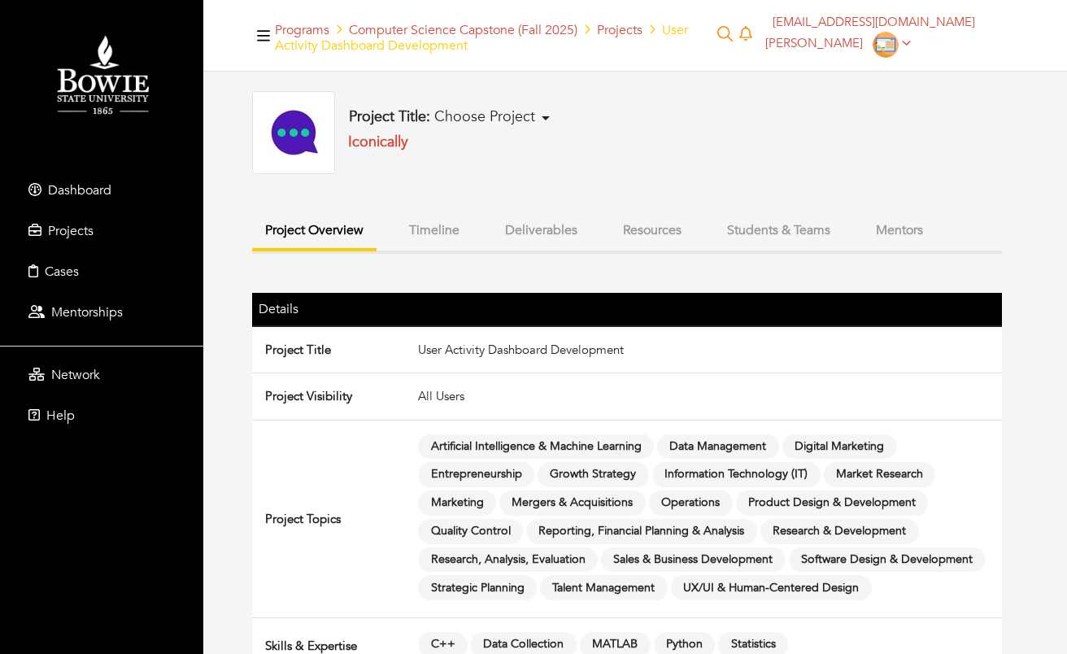
click at [434, 229] on button "Timeline" at bounding box center [434, 230] width 76 height 35
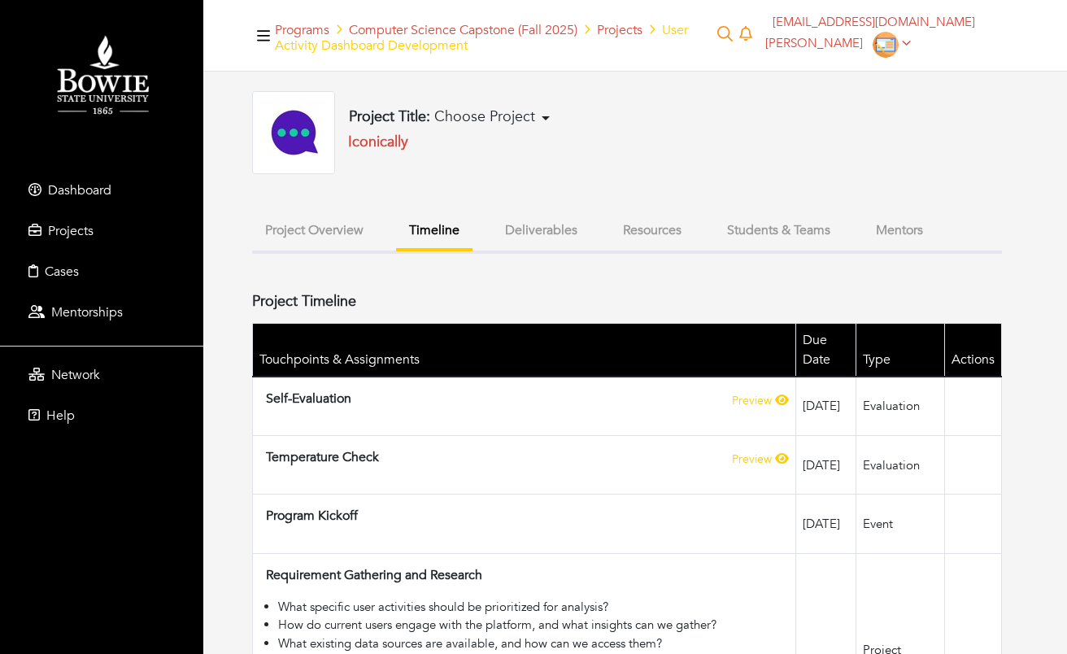
click at [772, 225] on button "Students & Teams" at bounding box center [778, 230] width 129 height 35
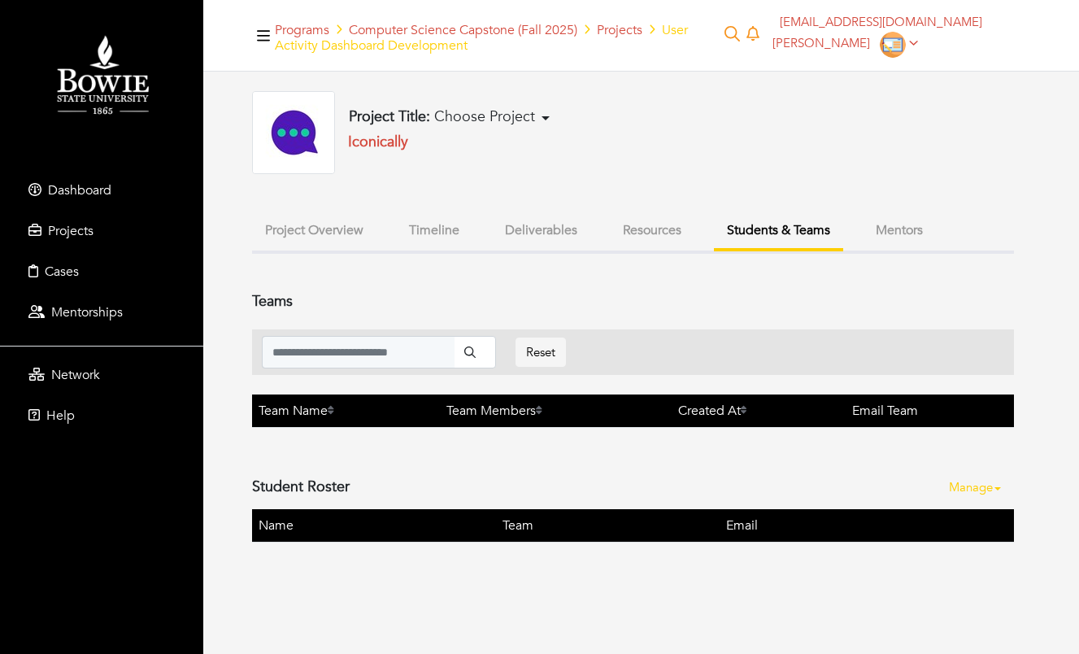
click at [906, 226] on button "Mentors" at bounding box center [899, 230] width 73 height 35
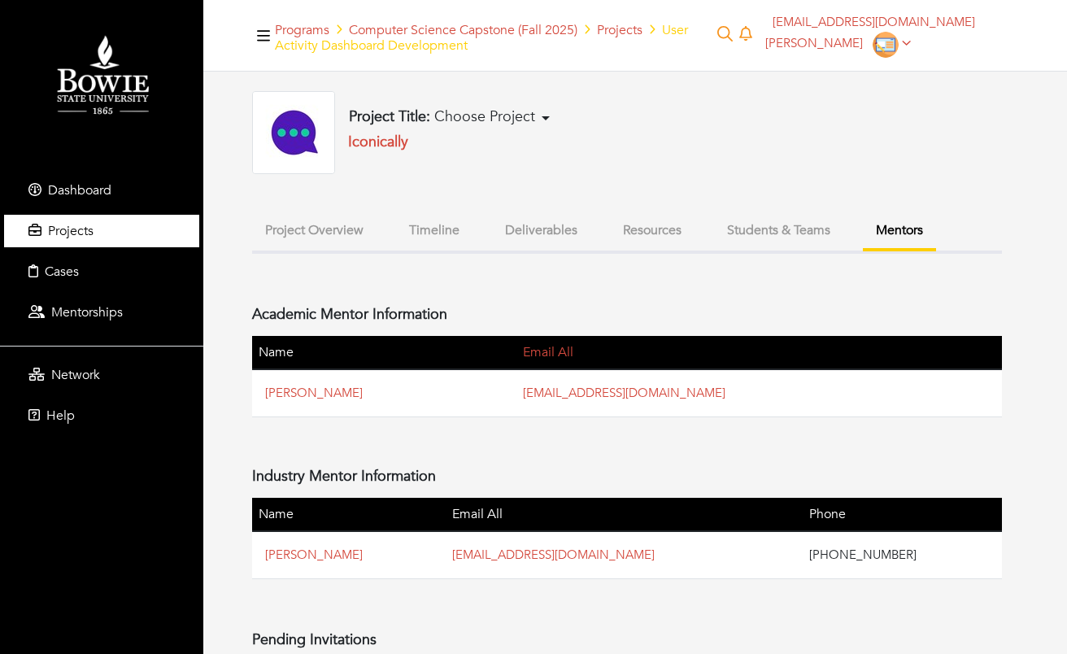
click at [82, 234] on span "Projects" at bounding box center [71, 231] width 46 height 18
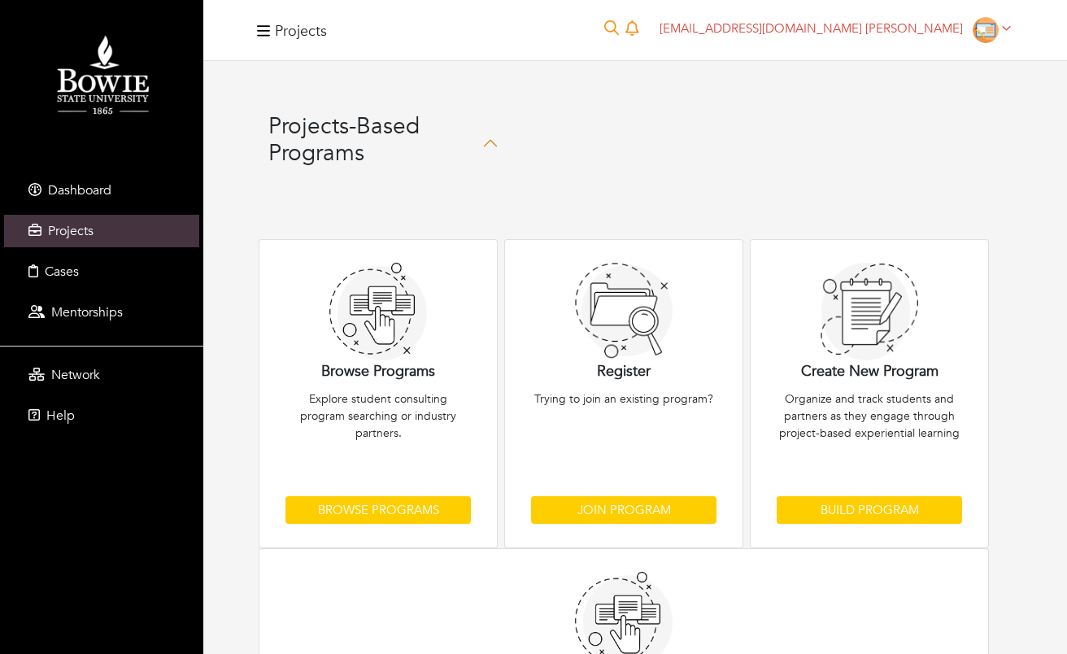
click at [98, 85] on img at bounding box center [101, 76] width 171 height 96
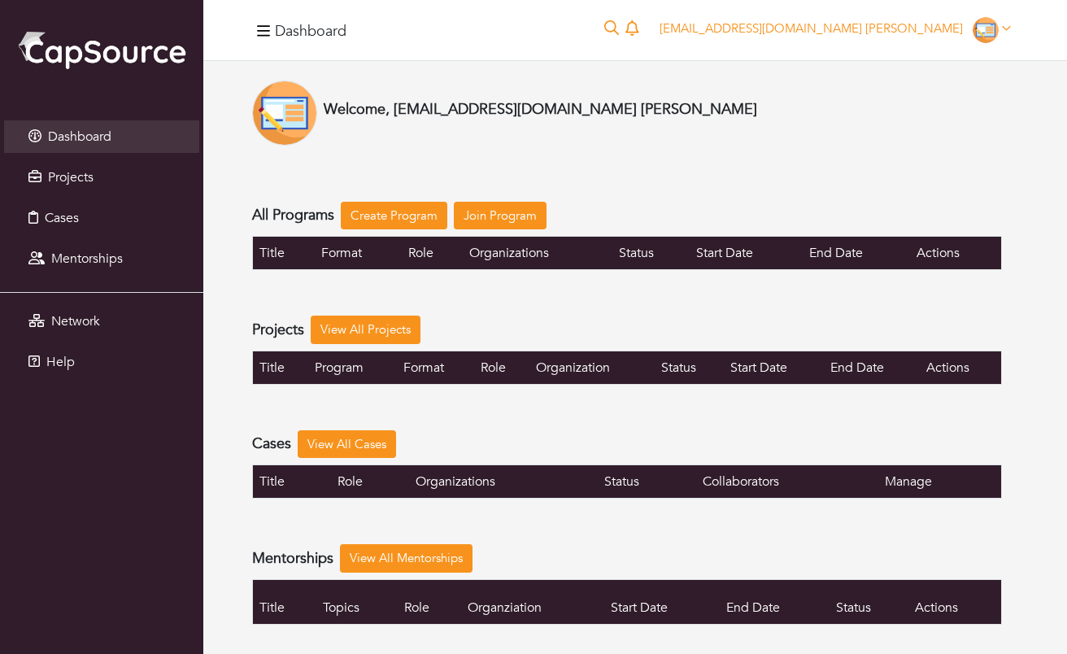
click at [305, 29] on h4 "Dashboard" at bounding box center [311, 32] width 72 height 18
click at [148, 57] on img at bounding box center [101, 49] width 171 height 42
click at [58, 177] on span "Projects" at bounding box center [71, 177] width 46 height 18
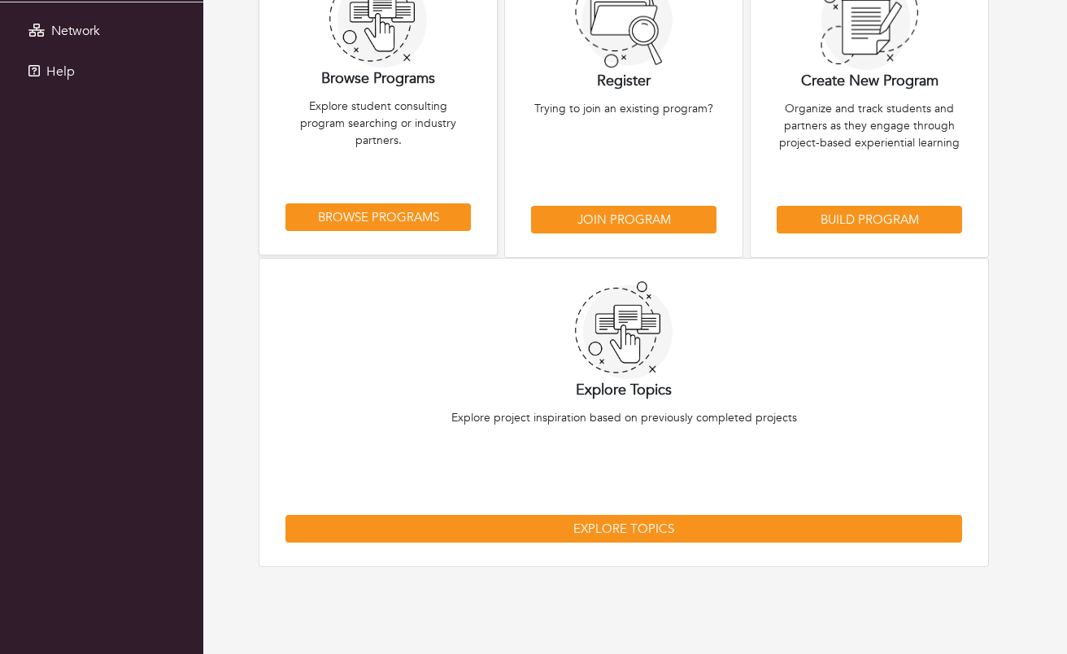
scroll to position [294, 0]
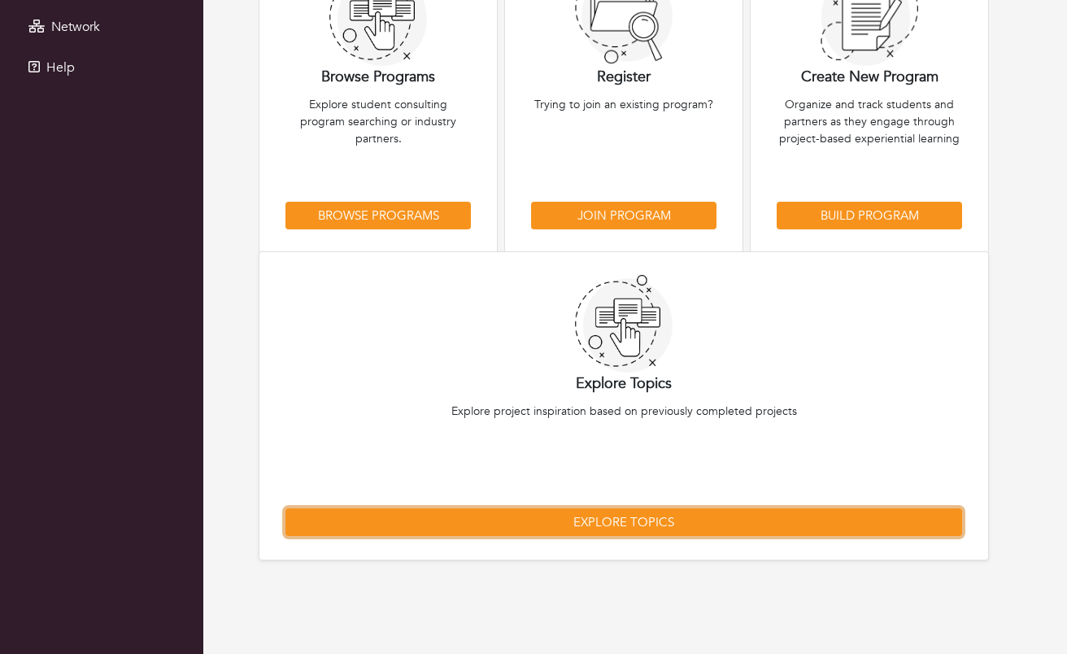
click at [586, 527] on link "Explore Topics" at bounding box center [623, 522] width 676 height 28
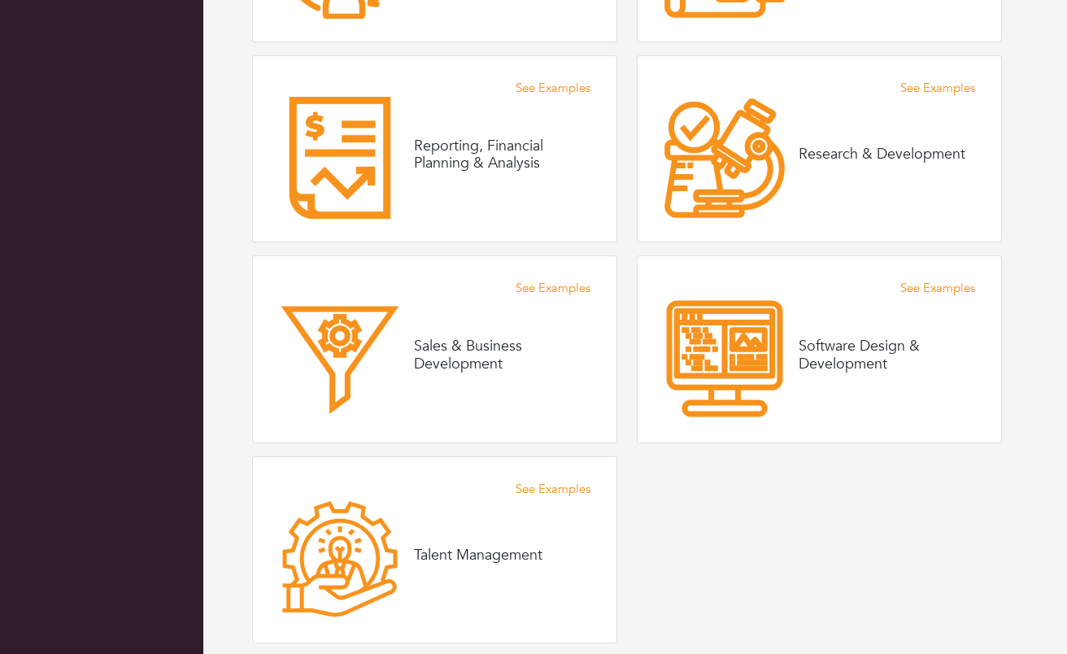
scroll to position [2099, 0]
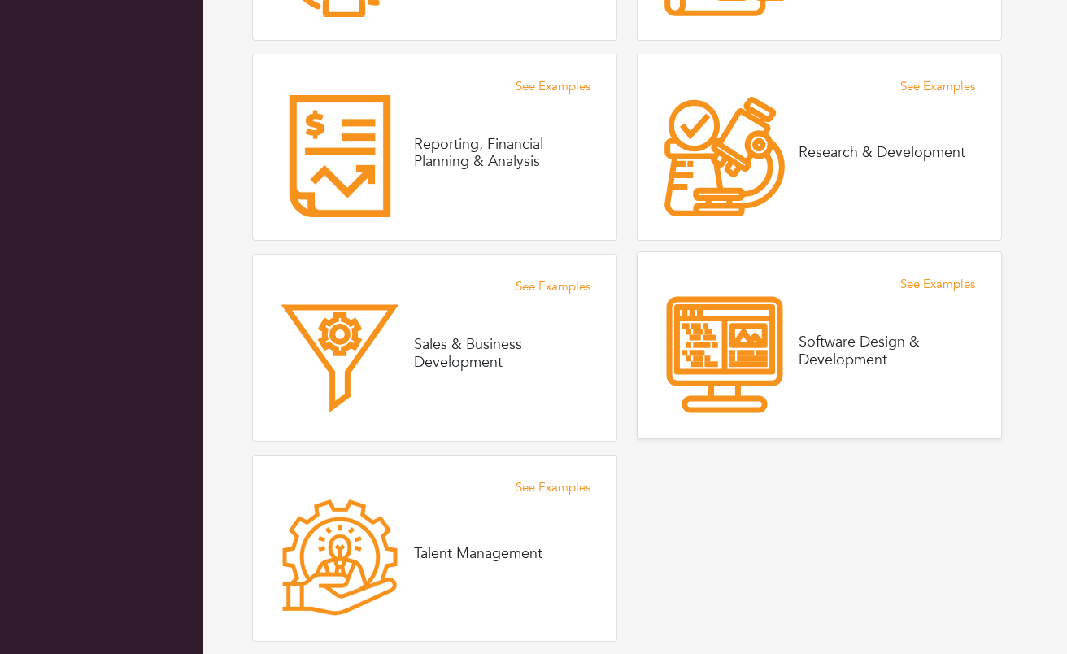
click at [811, 351] on h4 "Software Design & Development" at bounding box center [886, 350] width 176 height 35
click at [933, 285] on link "See Examples" at bounding box center [937, 284] width 75 height 19
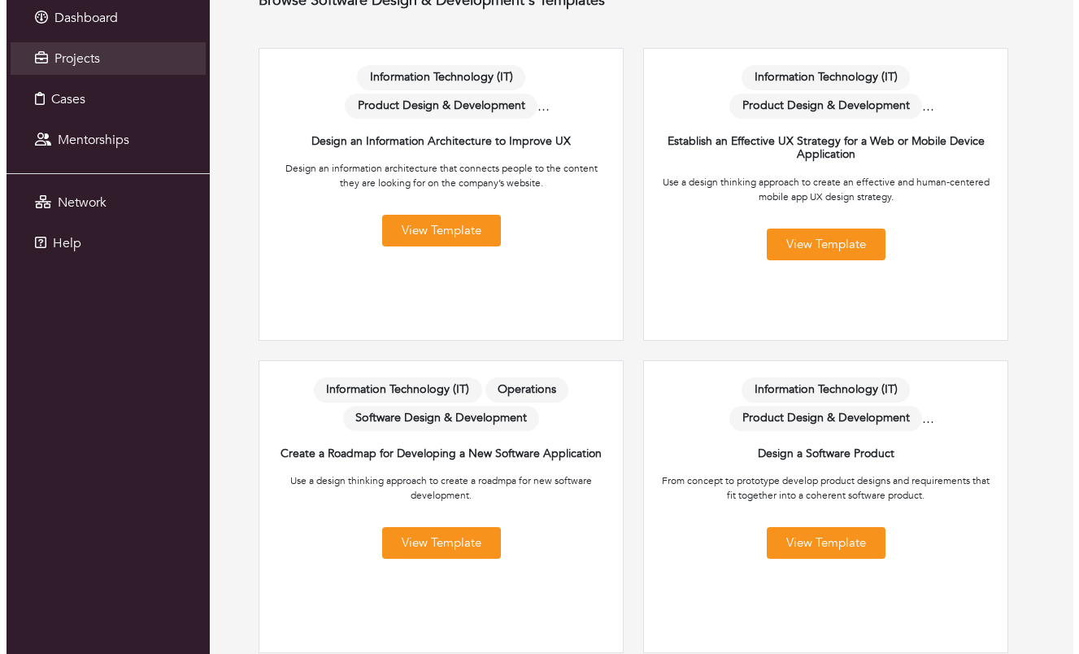
scroll to position [119, 0]
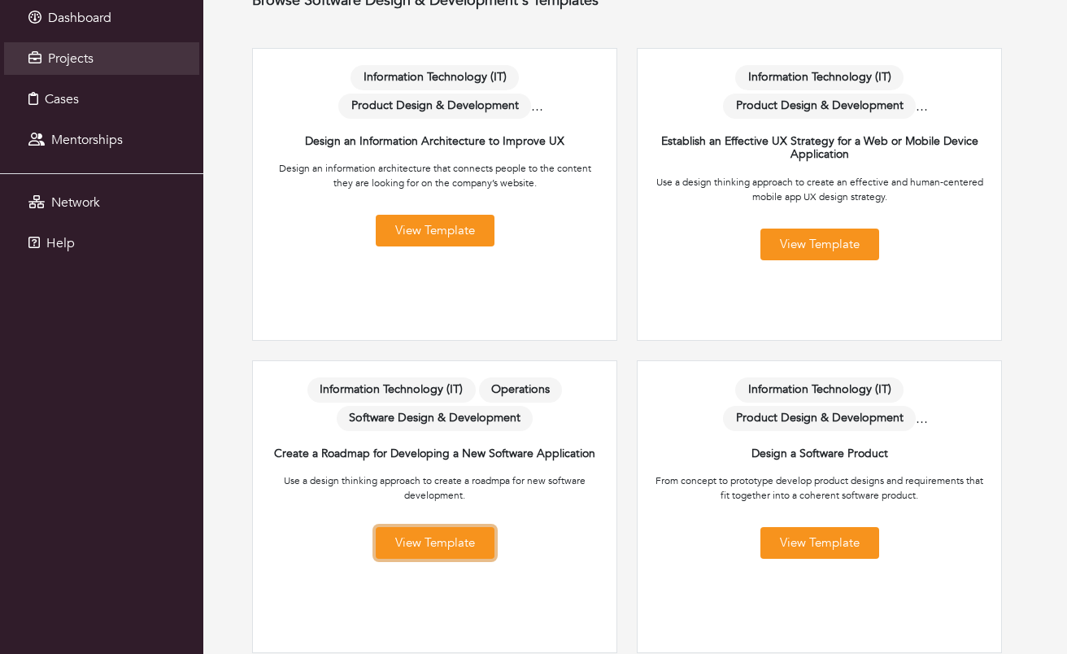
click at [463, 527] on link "View Template" at bounding box center [435, 543] width 119 height 32
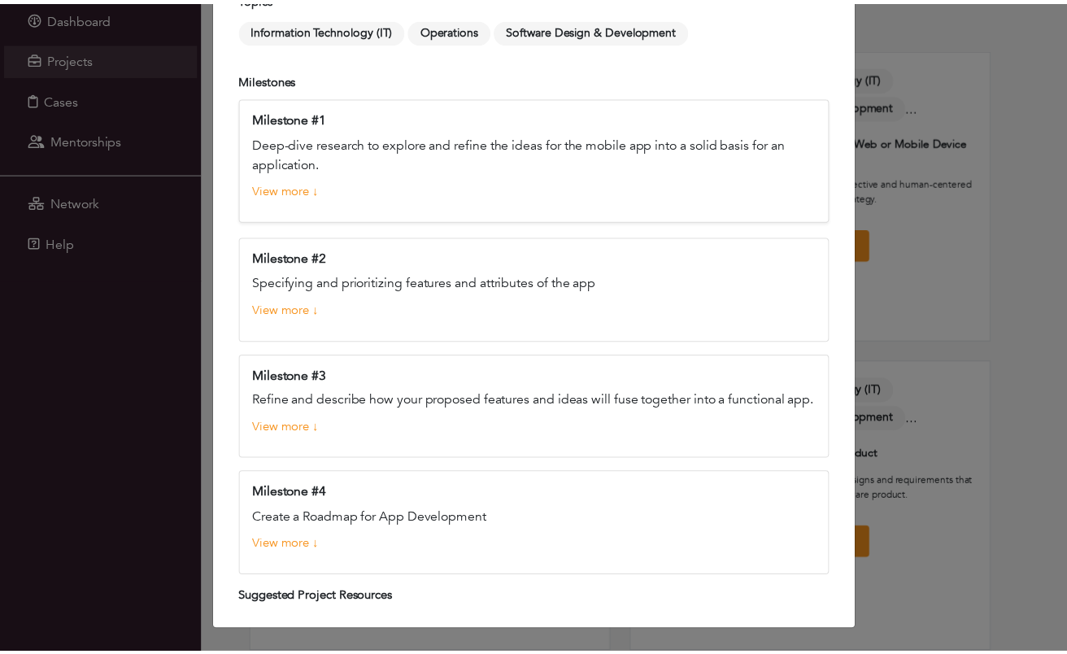
scroll to position [0, 0]
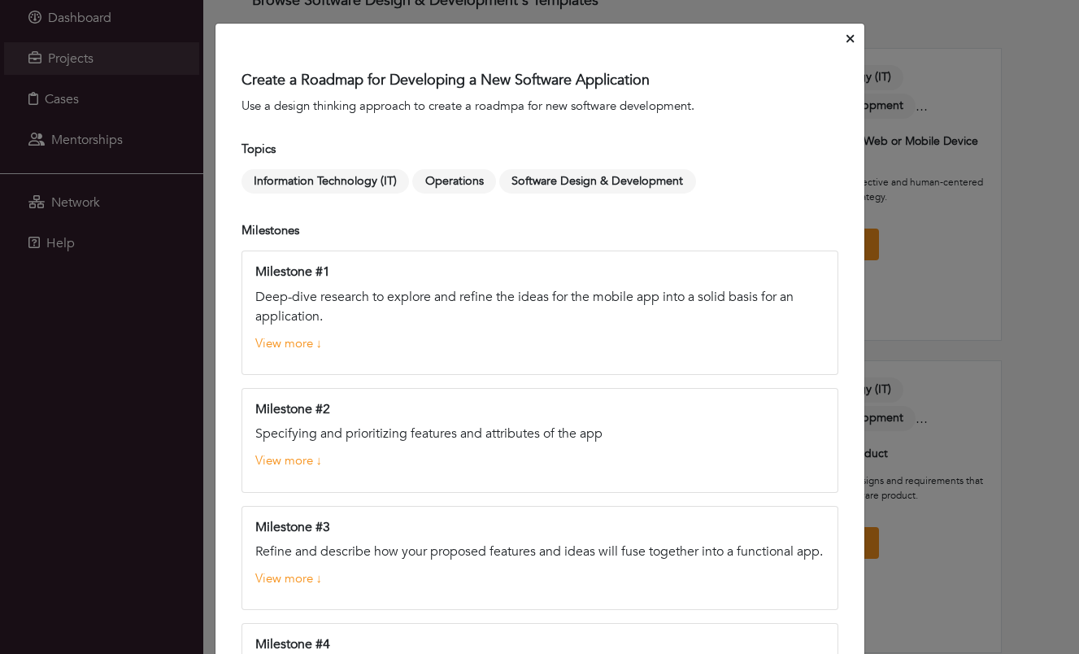
click at [850, 37] on button "Close" at bounding box center [850, 39] width 14 height 25
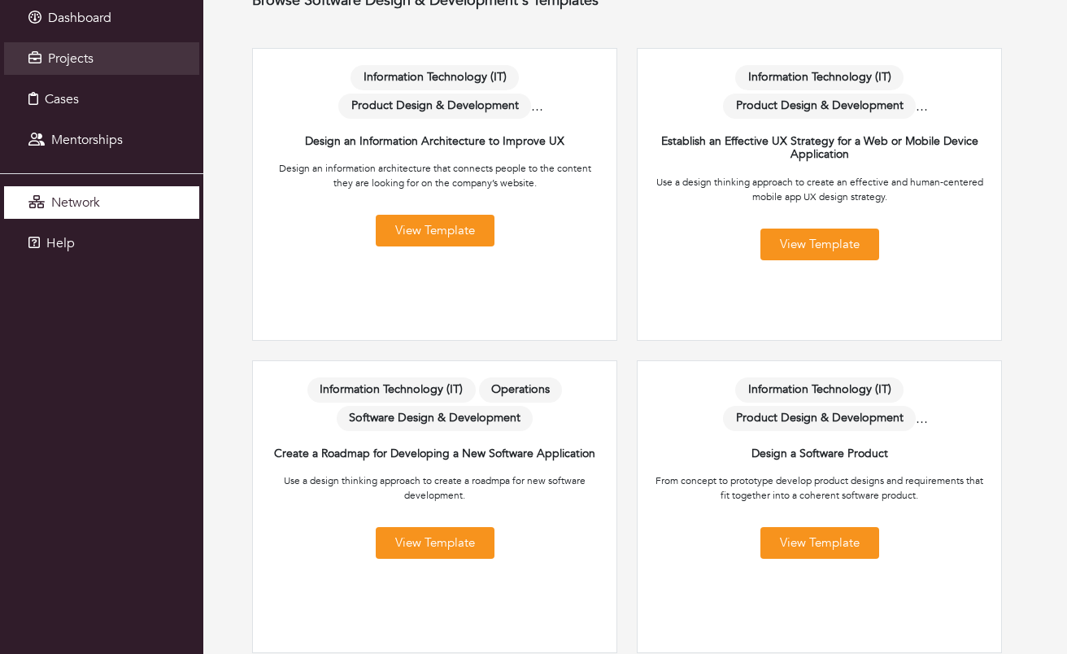
click at [133, 202] on link "Network" at bounding box center [101, 202] width 195 height 33
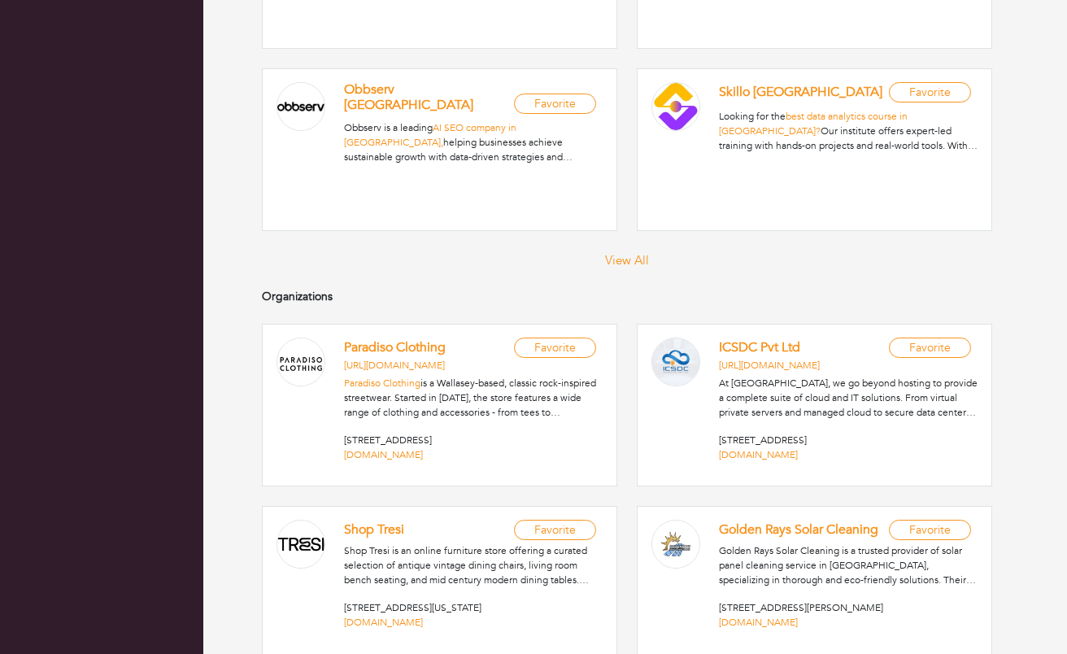
scroll to position [550, 0]
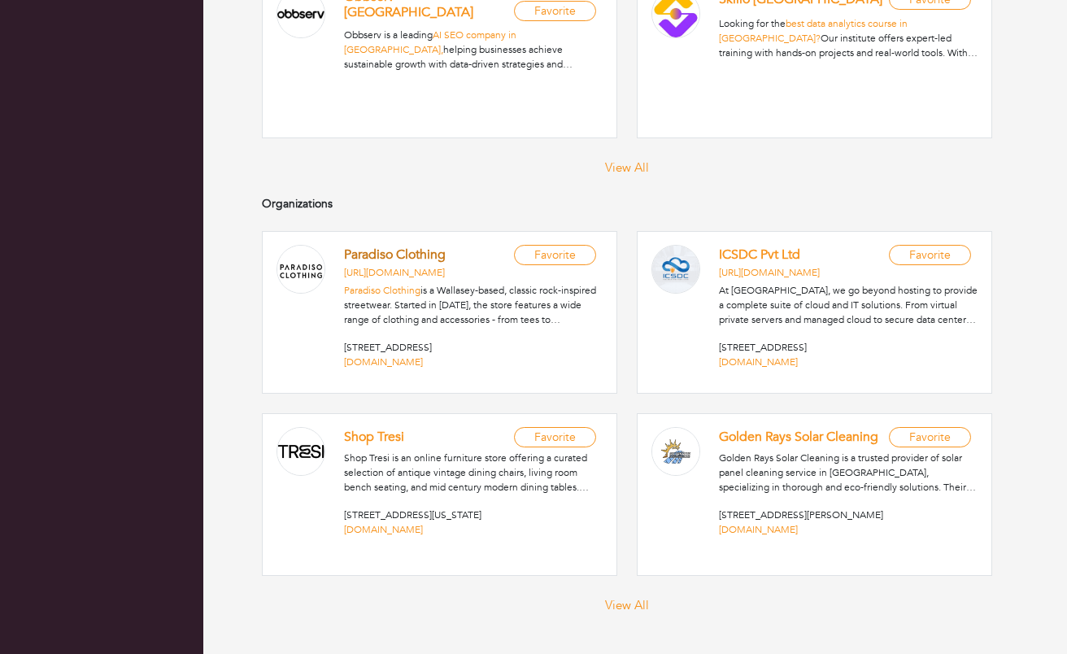
click at [380, 255] on link "Paradiso Clothing" at bounding box center [395, 255] width 102 height 18
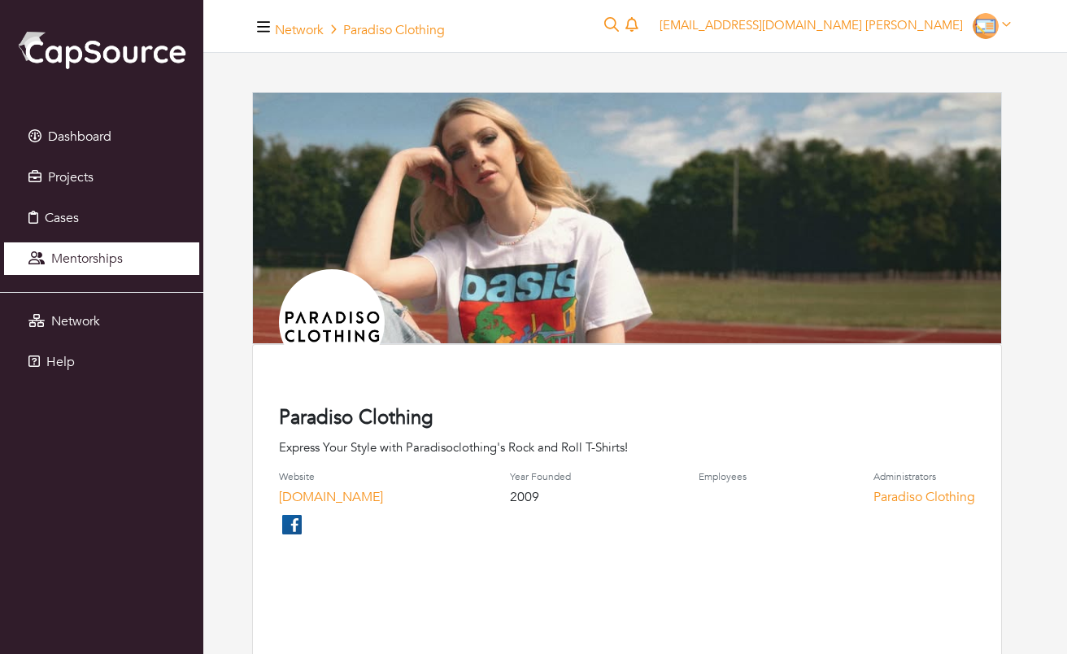
click at [70, 255] on span "Mentorships" at bounding box center [87, 259] width 72 height 18
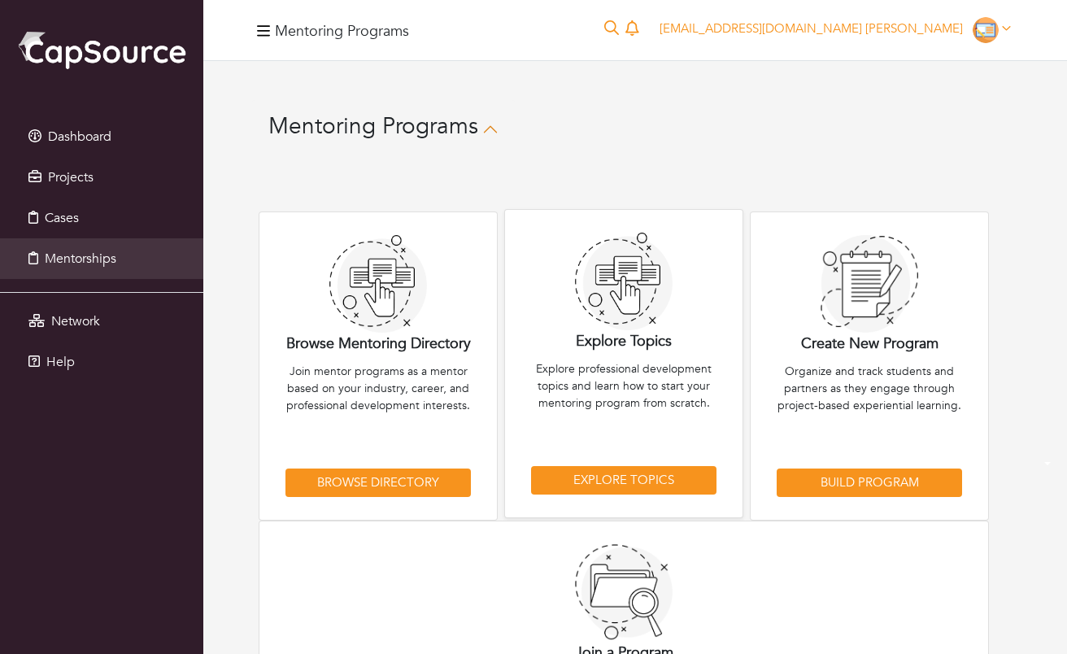
click at [597, 292] on img at bounding box center [624, 282] width 98 height 98
click at [593, 477] on link "Explore Topics" at bounding box center [623, 480] width 185 height 28
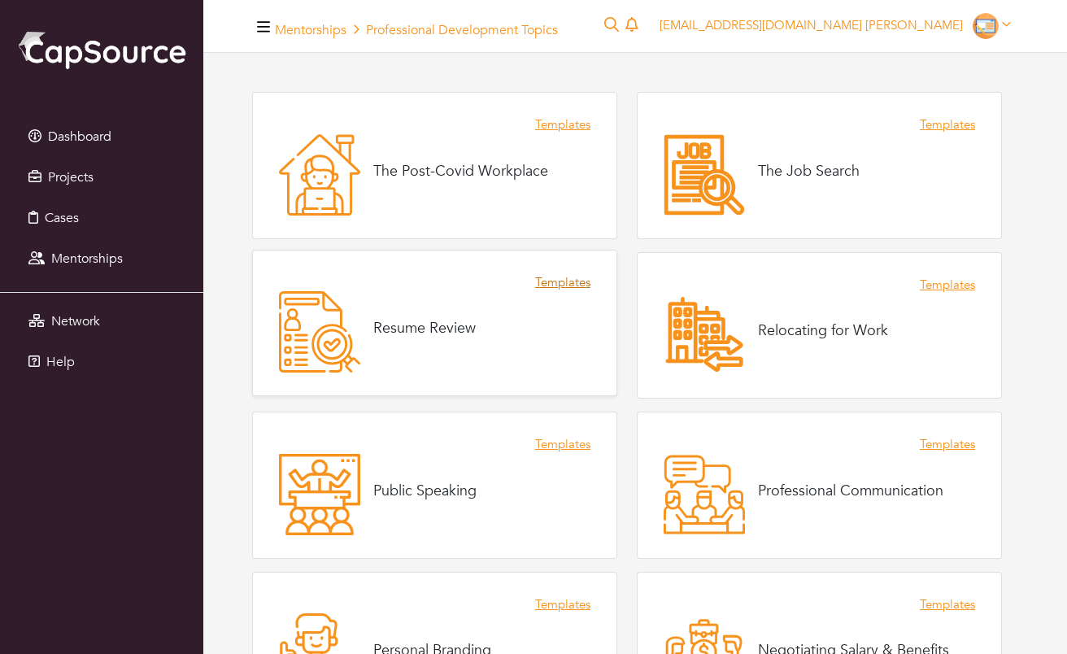
click at [554, 287] on link "Templates" at bounding box center [562, 282] width 55 height 19
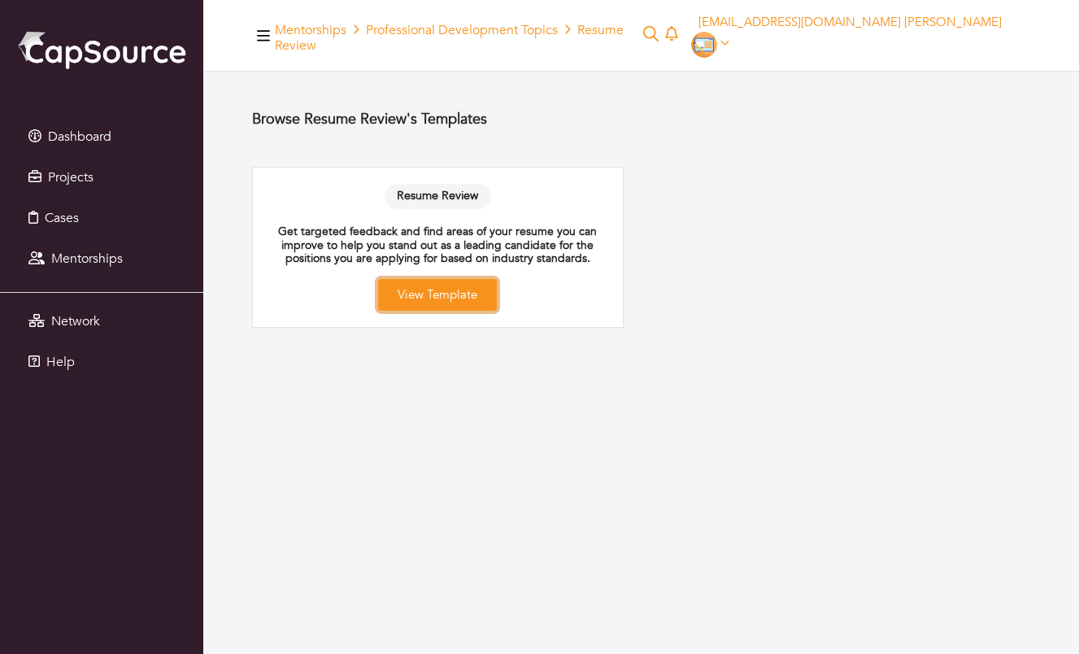
click at [448, 286] on link "View Template" at bounding box center [437, 295] width 119 height 32
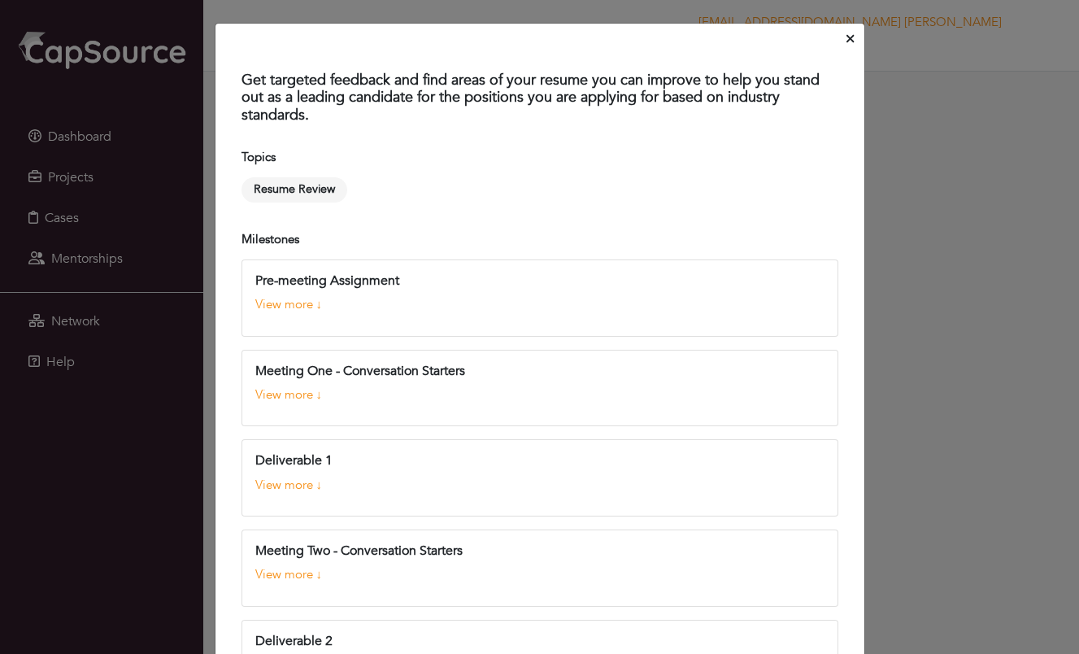
click at [846, 41] on icon "Close" at bounding box center [849, 38] width 7 height 7
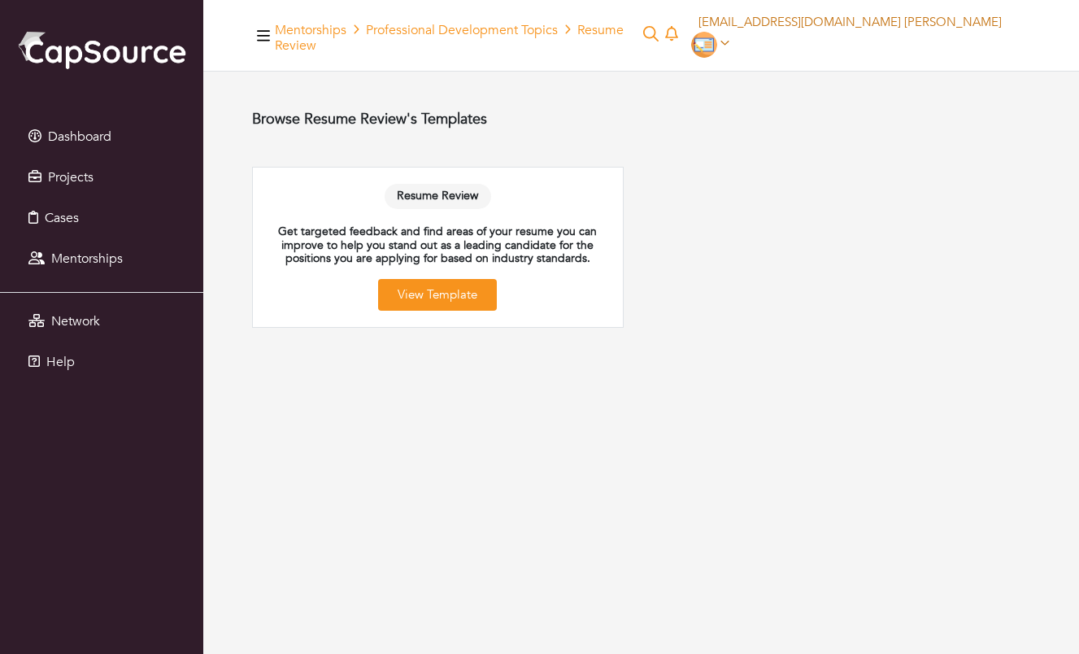
click at [729, 37] on icon at bounding box center [724, 43] width 9 height 12
click at [977, 86] on link "My organizations" at bounding box center [965, 88] width 128 height 25
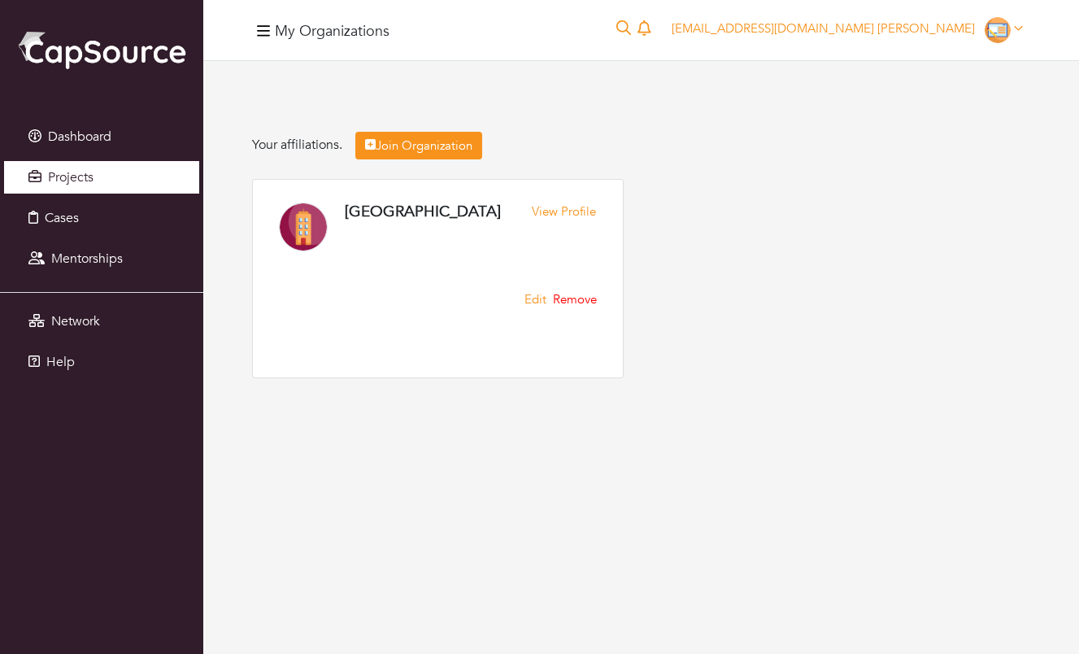
click at [85, 176] on span "Projects" at bounding box center [71, 177] width 46 height 18
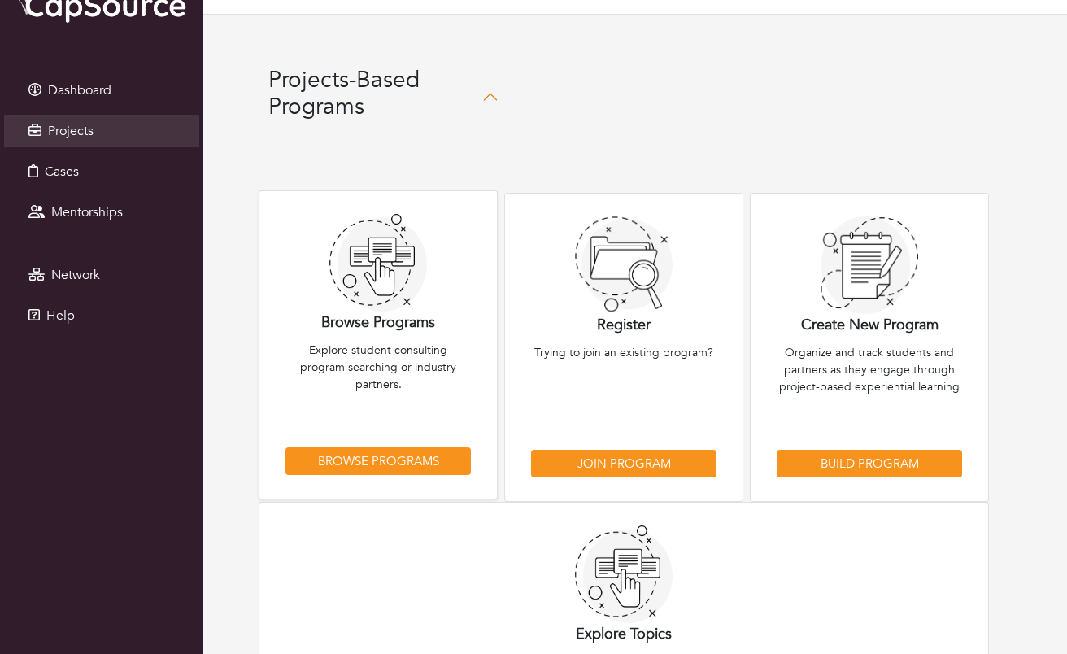
scroll to position [6, 0]
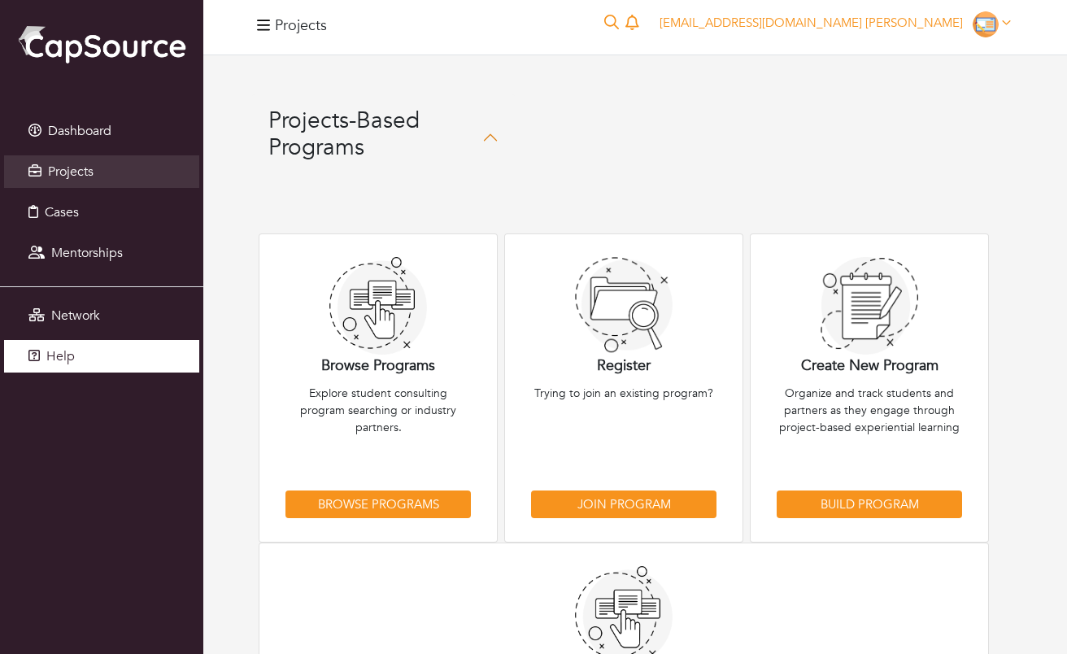
click at [68, 352] on span "Help" at bounding box center [60, 356] width 28 height 18
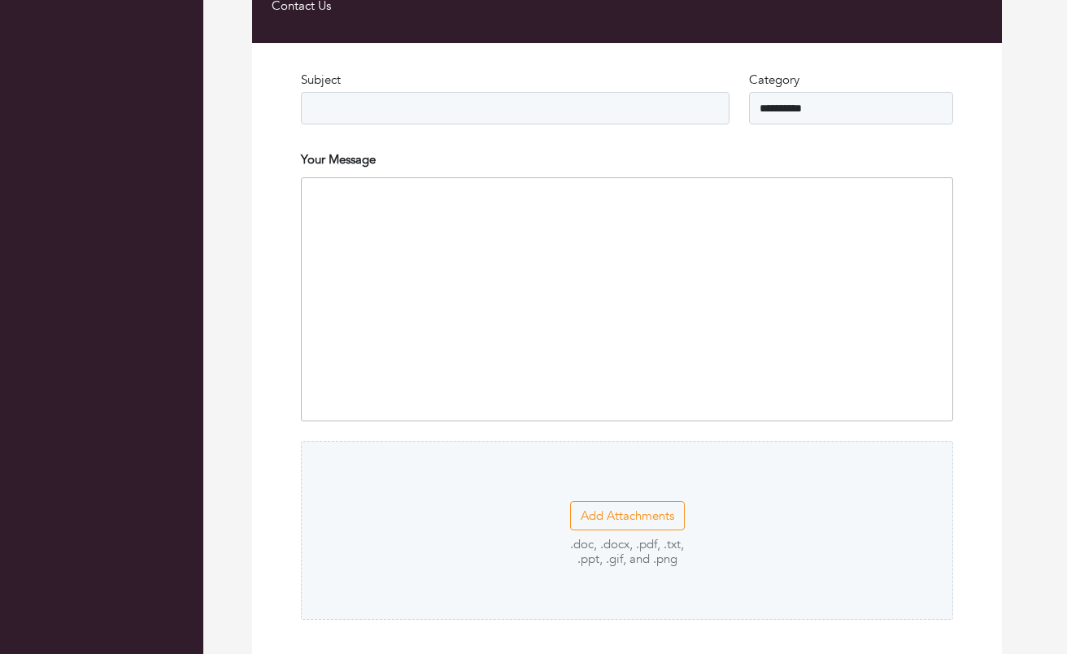
scroll to position [2778, 0]
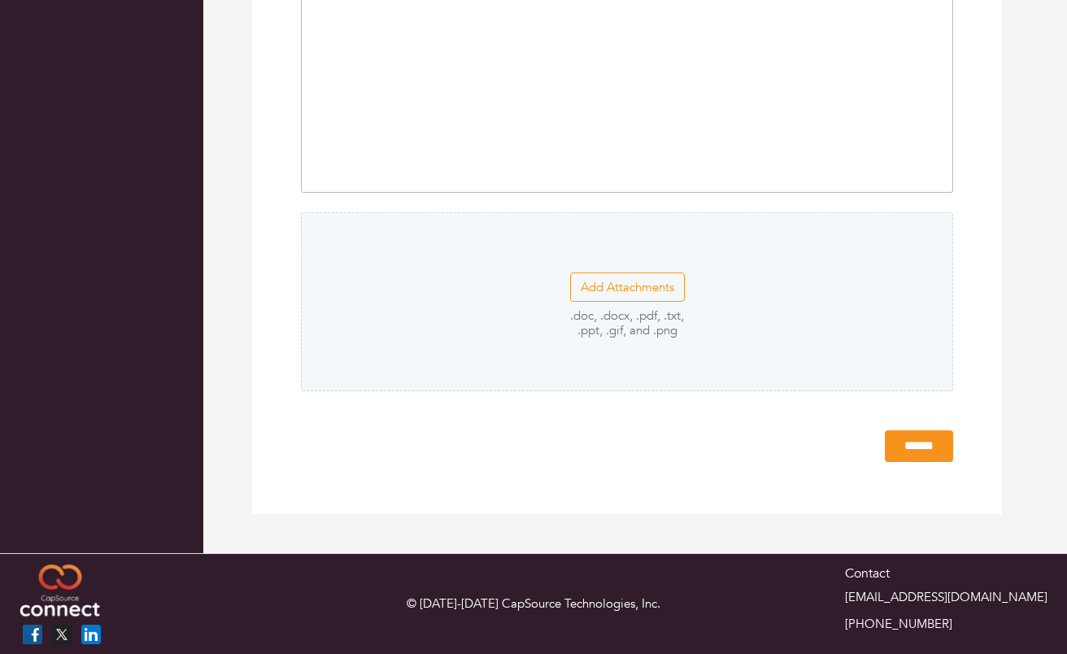
click at [447, 605] on p "© [DATE]-[DATE] CapSource Technologies, Inc." at bounding box center [533, 603] width 342 height 19
click at [64, 591] on img "Bootstrap" at bounding box center [60, 590] width 81 height 61
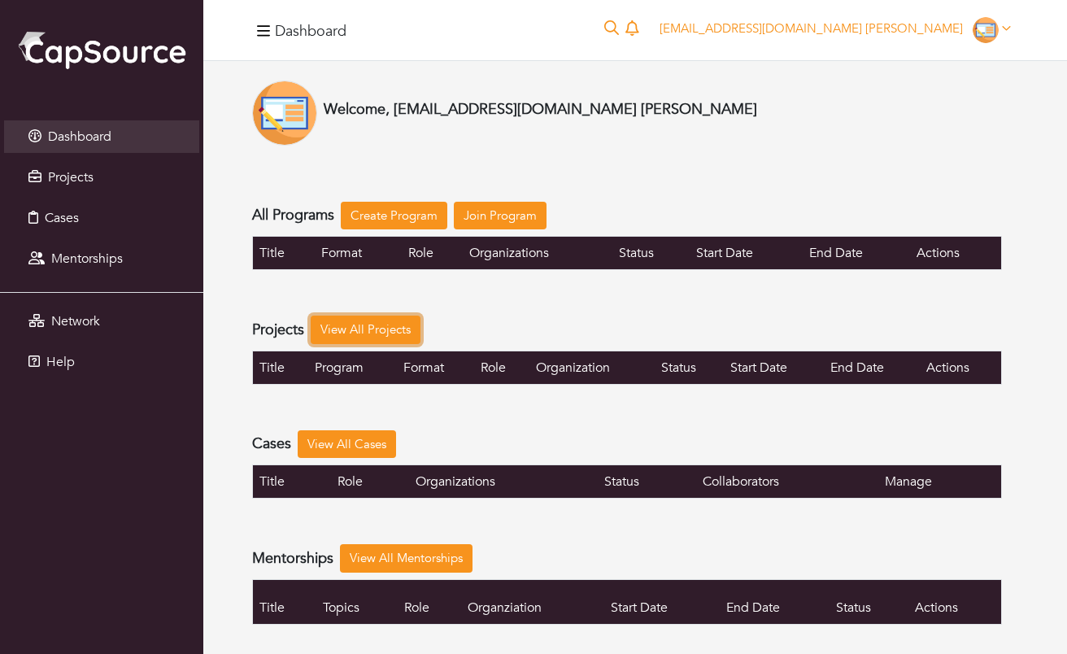
click at [352, 328] on link "View All Projects" at bounding box center [366, 329] width 110 height 28
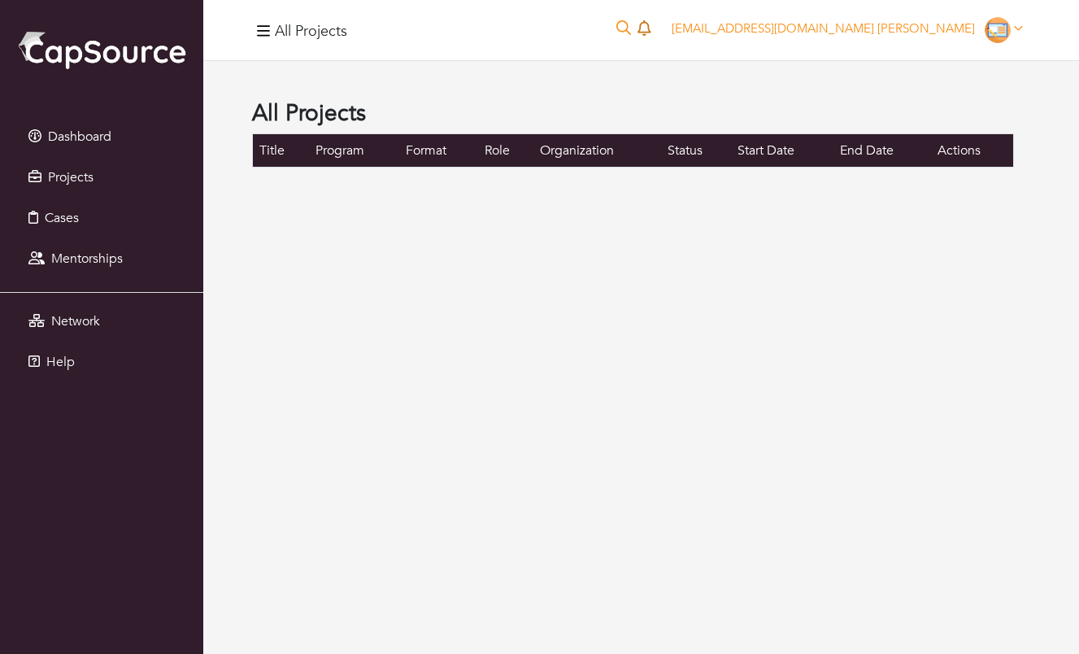
click at [650, 28] on icon at bounding box center [643, 27] width 13 height 15
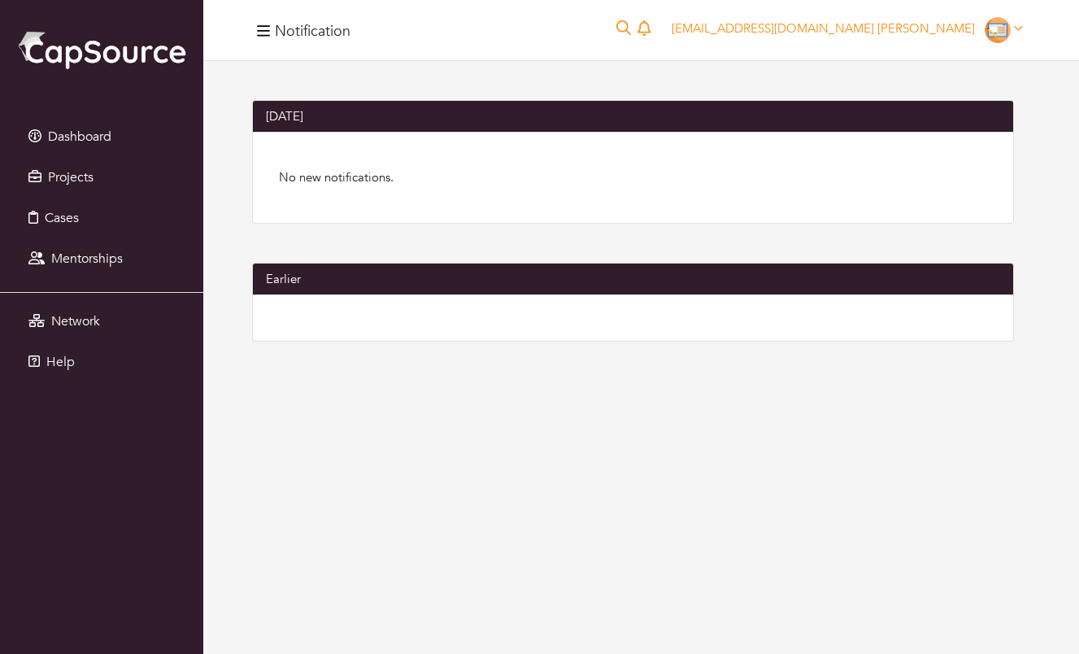
click at [277, 37] on h4 "Notification" at bounding box center [313, 32] width 76 height 18
click at [271, 30] on button "button" at bounding box center [263, 30] width 23 height 26
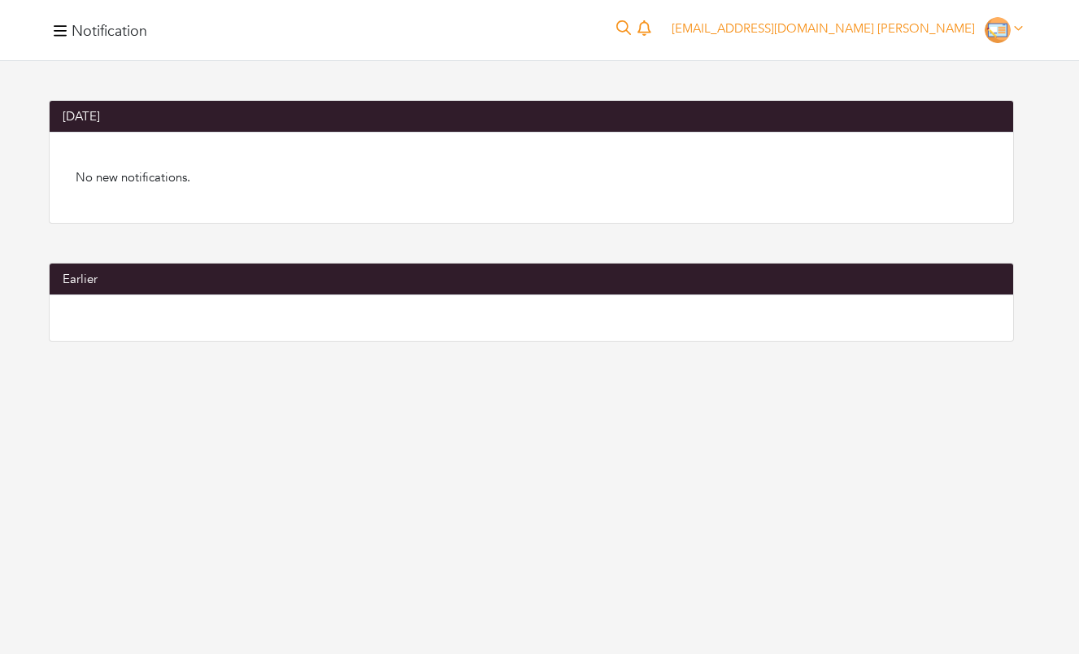
click at [62, 30] on icon "button" at bounding box center [60, 31] width 13 height 15
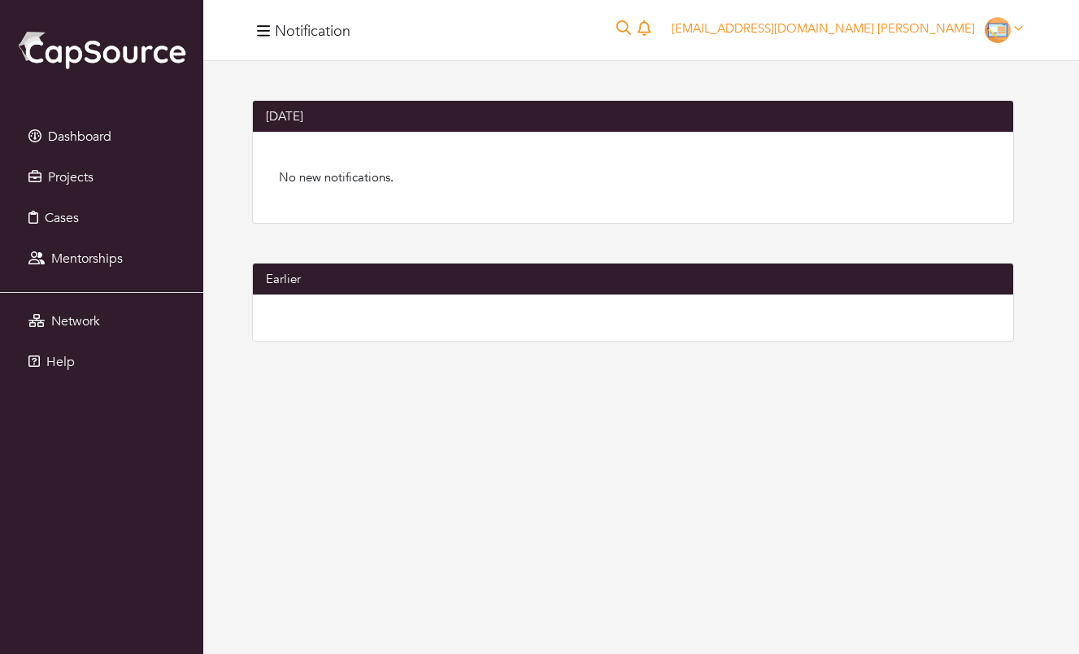
click at [67, 49] on img at bounding box center [101, 49] width 171 height 42
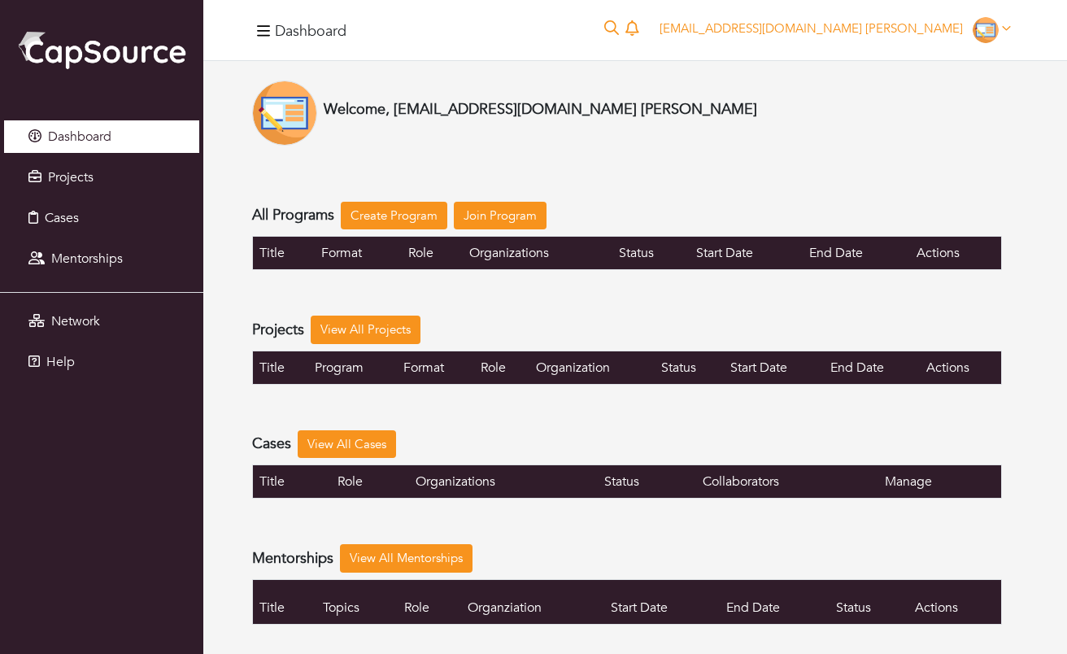
click at [68, 135] on span "Dashboard" at bounding box center [79, 137] width 63 height 18
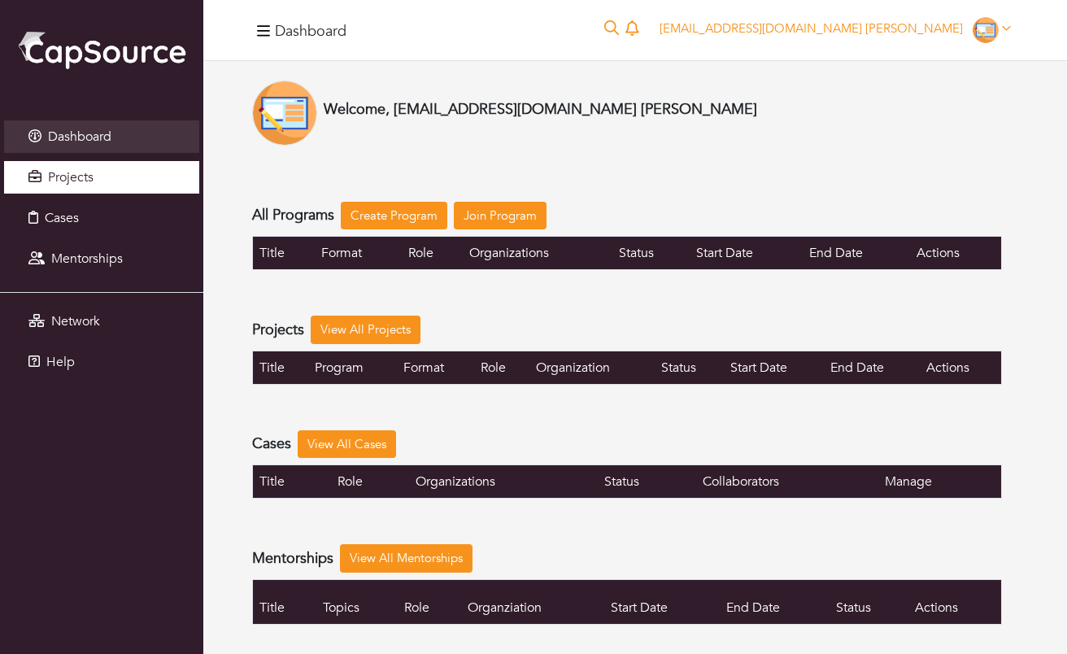
click at [66, 174] on span "Projects" at bounding box center [71, 177] width 46 height 18
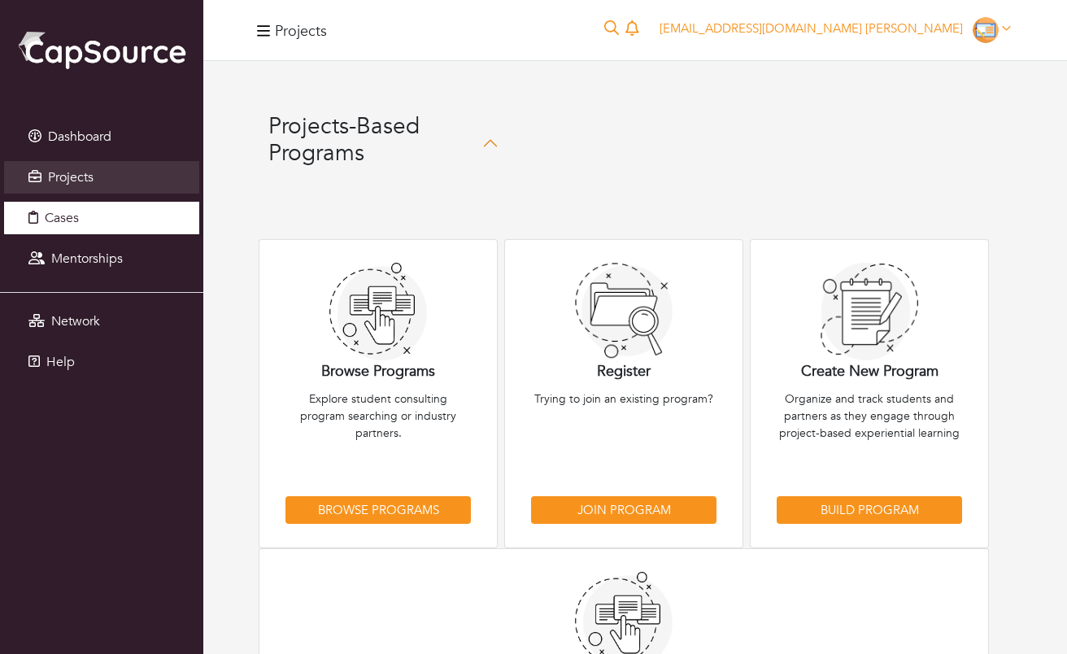
click at [62, 217] on span "Cases" at bounding box center [62, 218] width 34 height 18
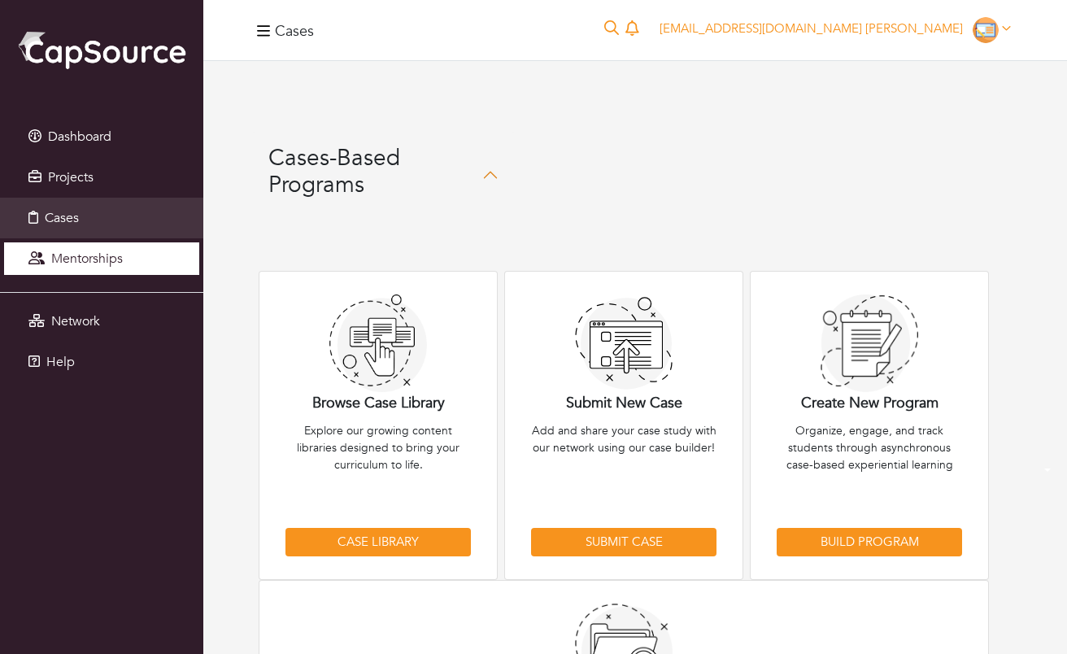
click at [68, 253] on span "Mentorships" at bounding box center [87, 259] width 72 height 18
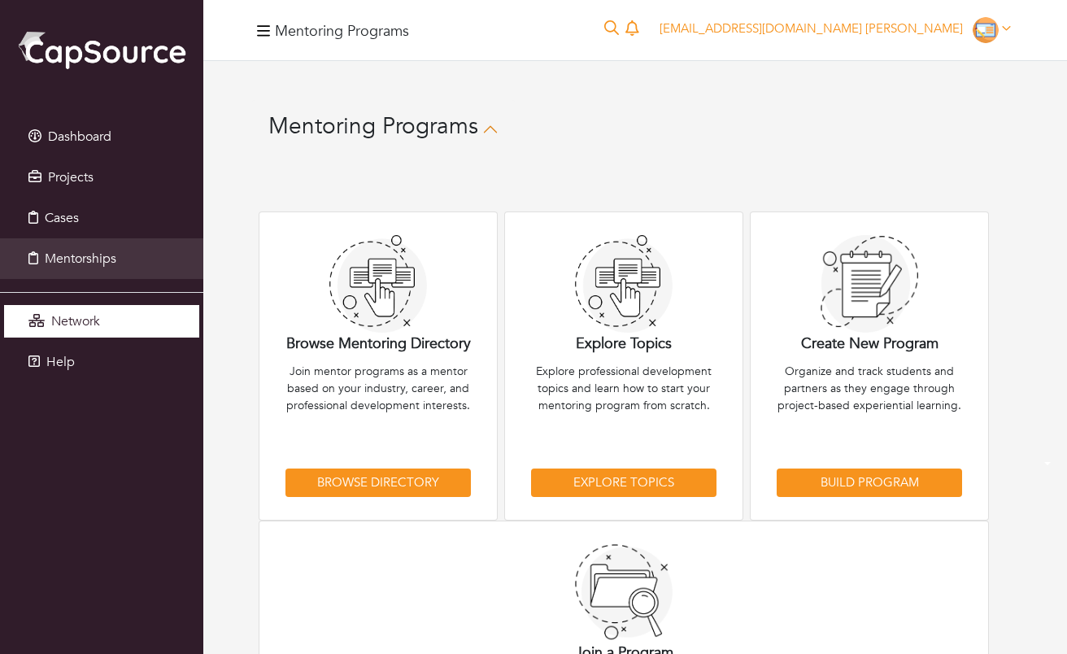
click at [68, 322] on span "Network" at bounding box center [75, 321] width 49 height 18
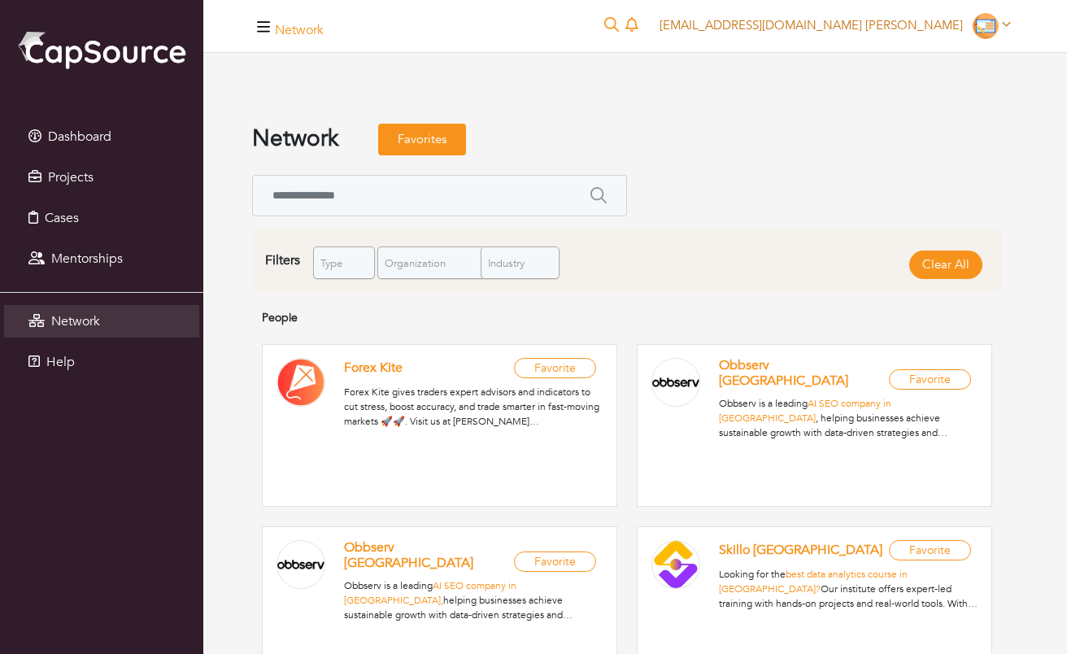
click at [1009, 24] on icon at bounding box center [1006, 24] width 9 height 12
